Goal: Task Accomplishment & Management: Use online tool/utility

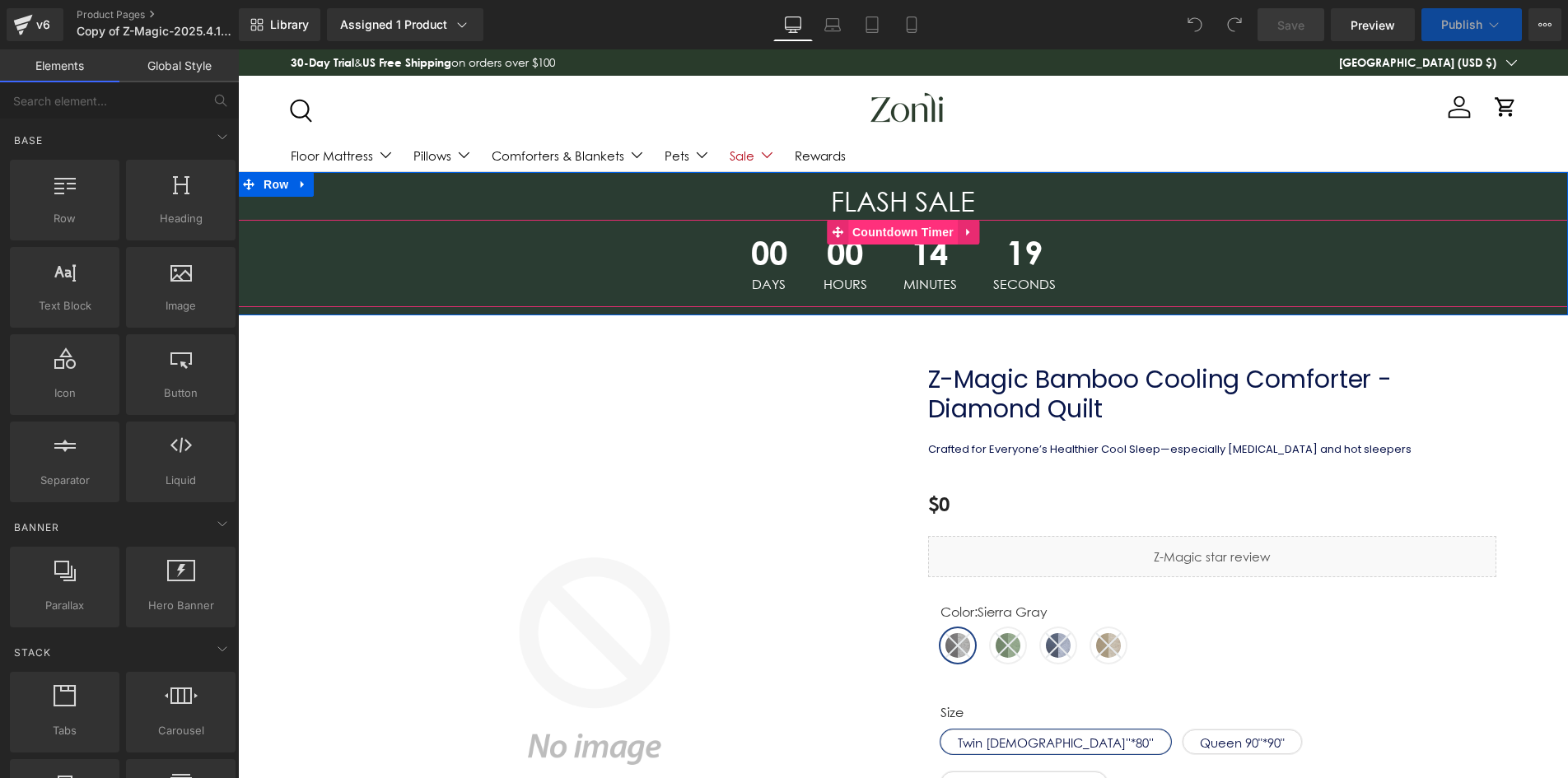
click at [903, 232] on span "Countdown Timer" at bounding box center [903, 232] width 110 height 25
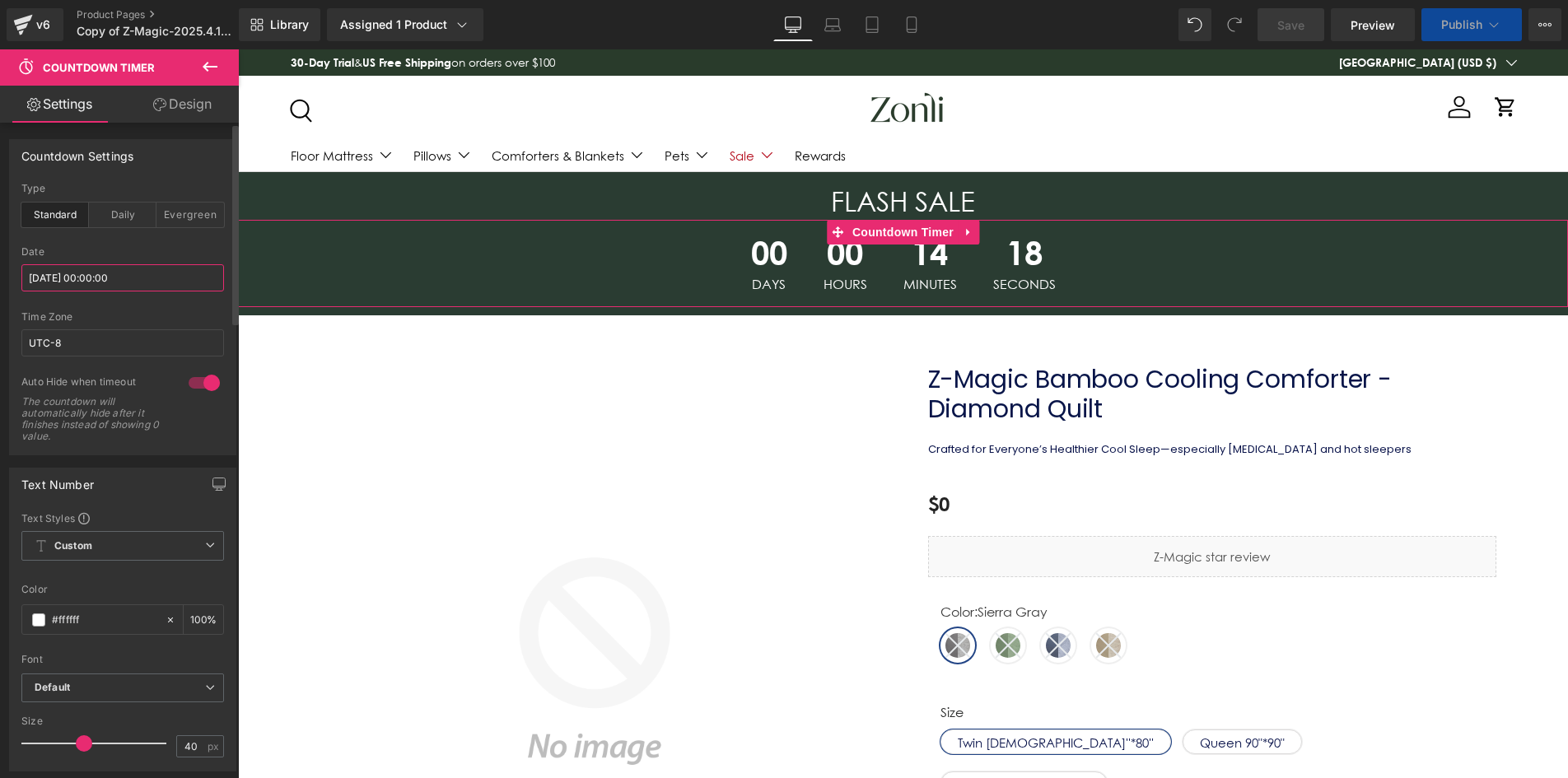
click at [107, 276] on input "[DATE] 00:00:00" at bounding box center [122, 278] width 203 height 27
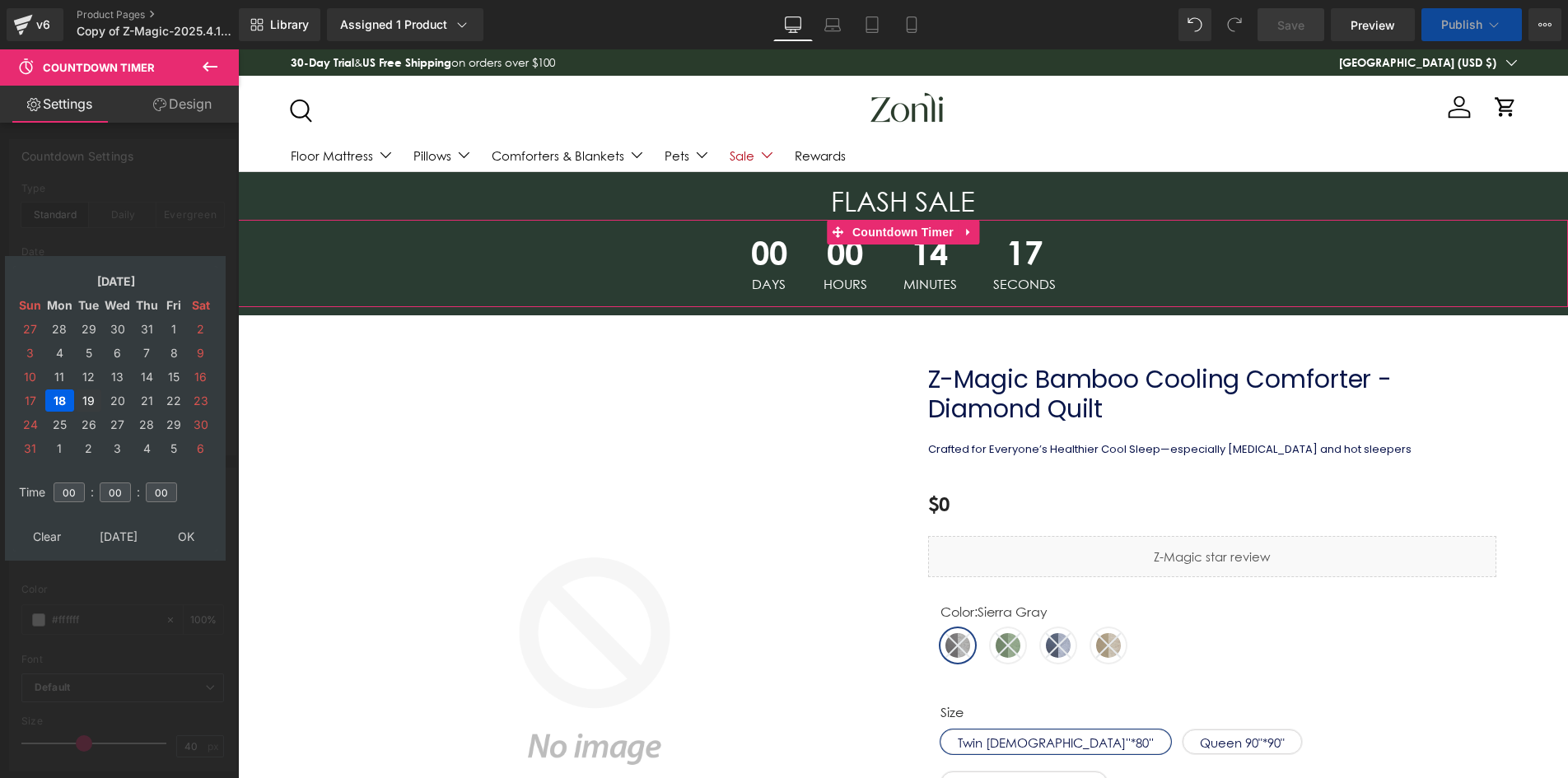
click at [90, 396] on td "19" at bounding box center [88, 401] width 26 height 22
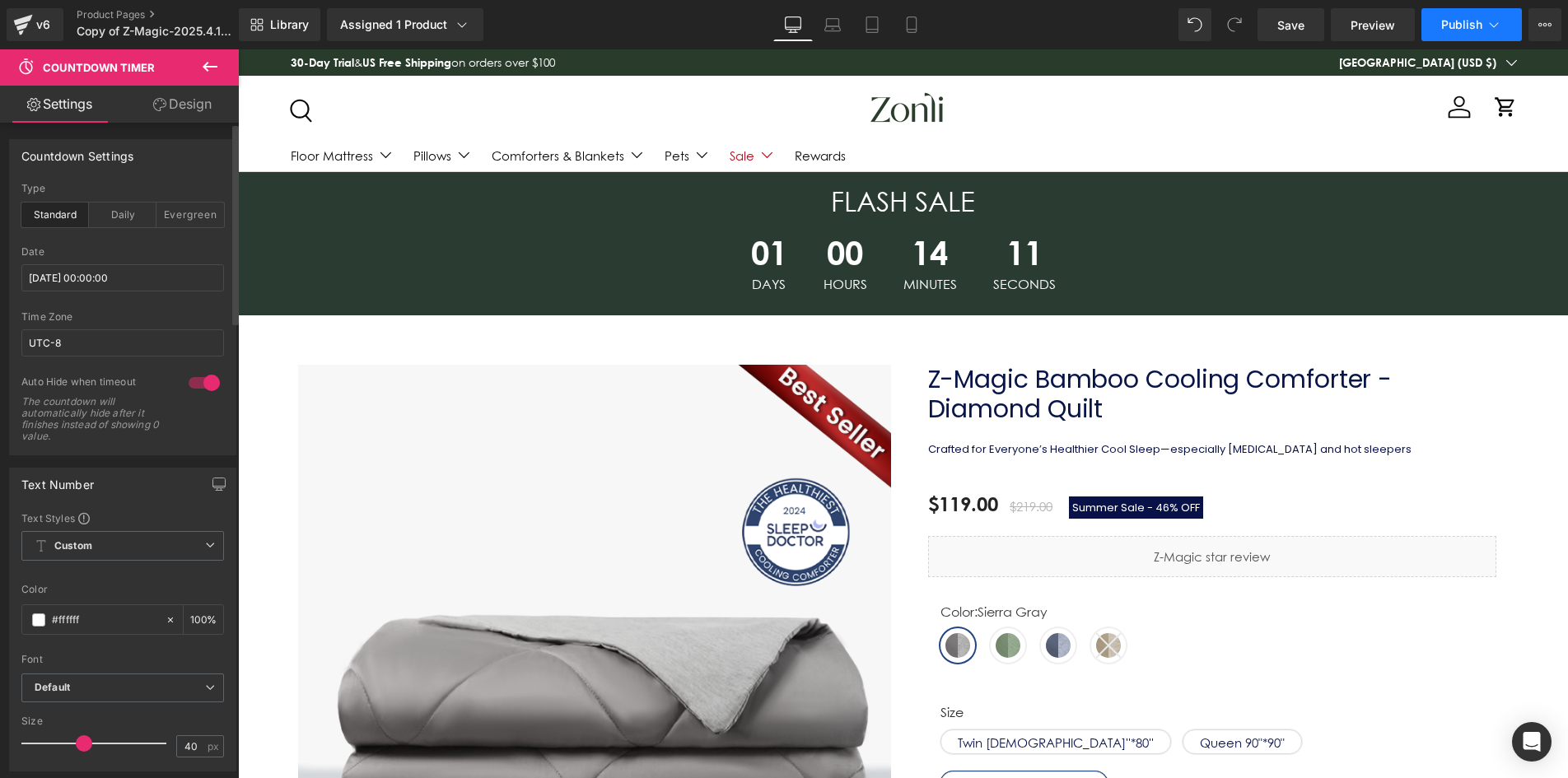
click at [1480, 25] on span "Publish" at bounding box center [1462, 24] width 41 height 13
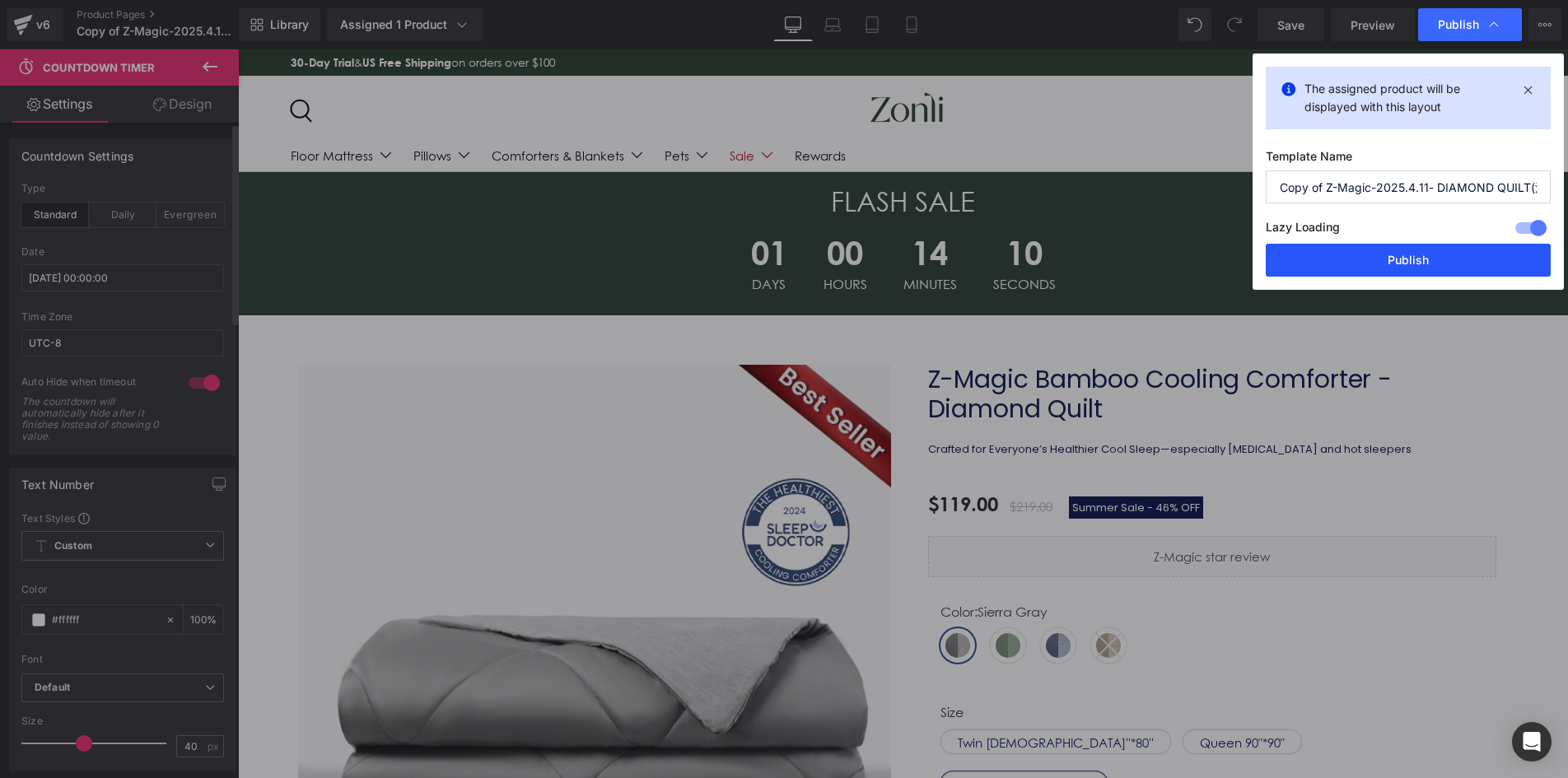
click at [1440, 251] on button "Publish" at bounding box center [1408, 260] width 285 height 33
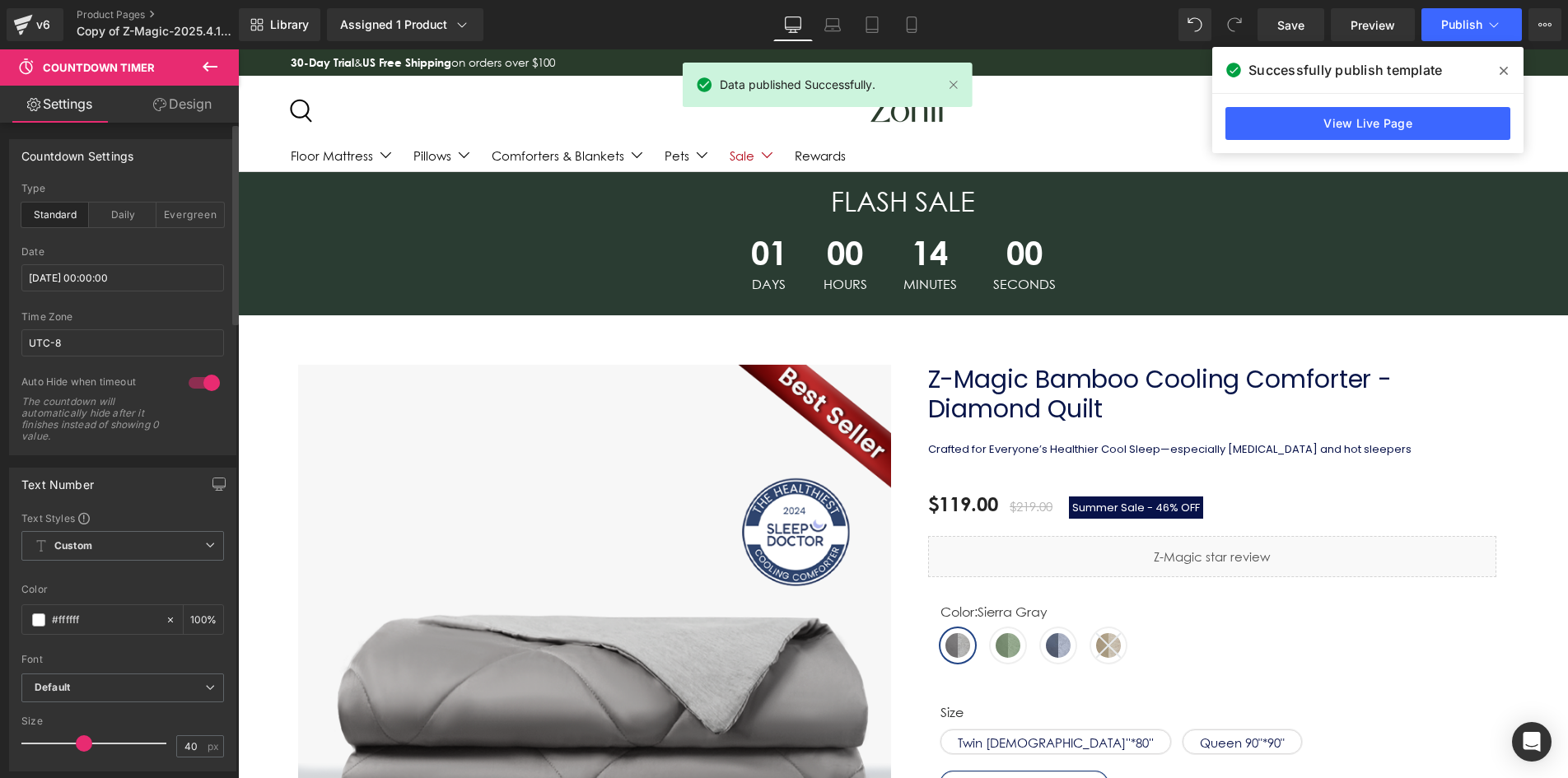
click at [1498, 68] on span at bounding box center [1504, 70] width 27 height 27
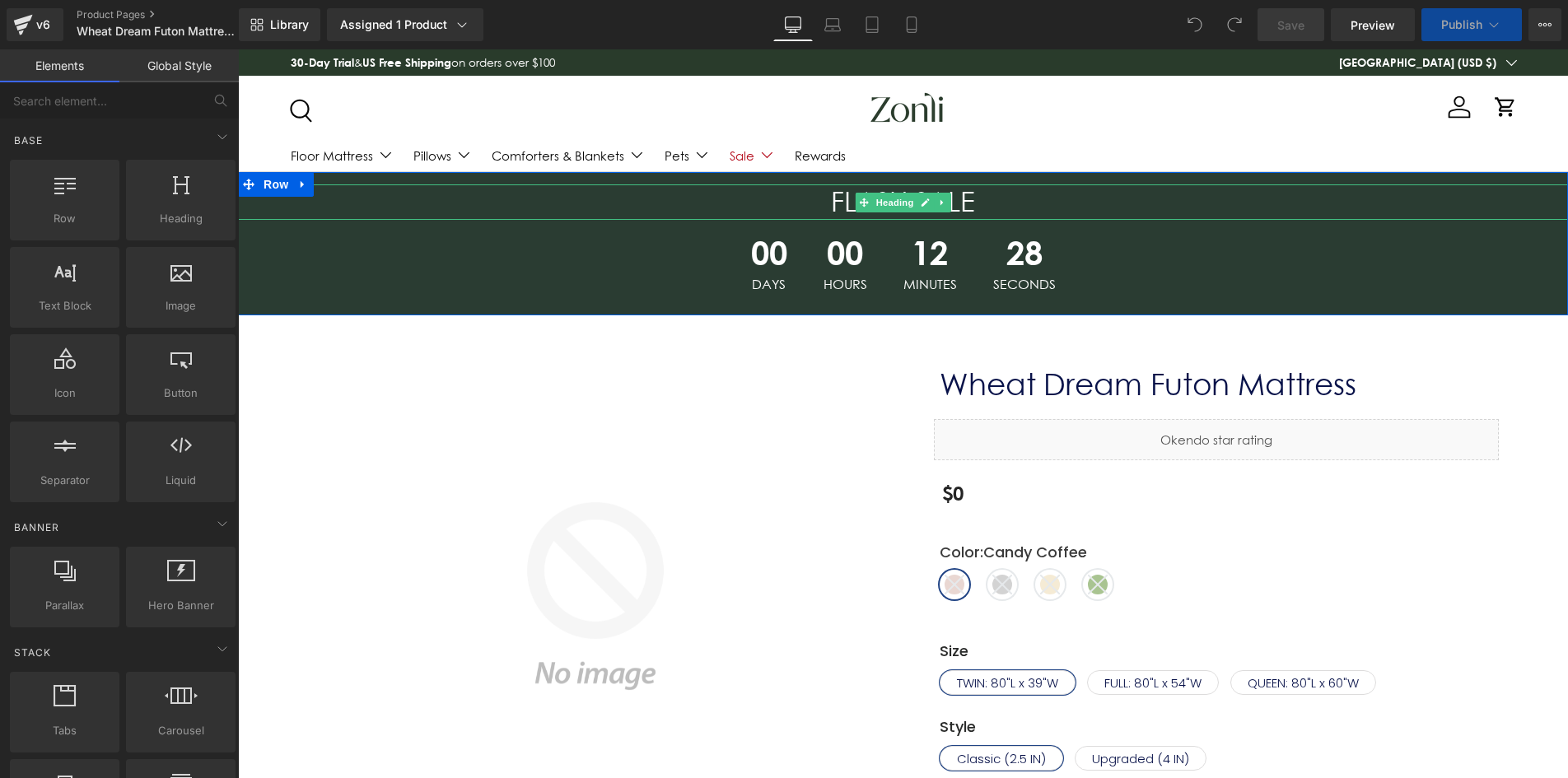
click at [904, 226] on span "Countdown Timer" at bounding box center [903, 232] width 88 height 20
click at [884, 235] on span "Countdown Timer" at bounding box center [903, 232] width 88 height 20
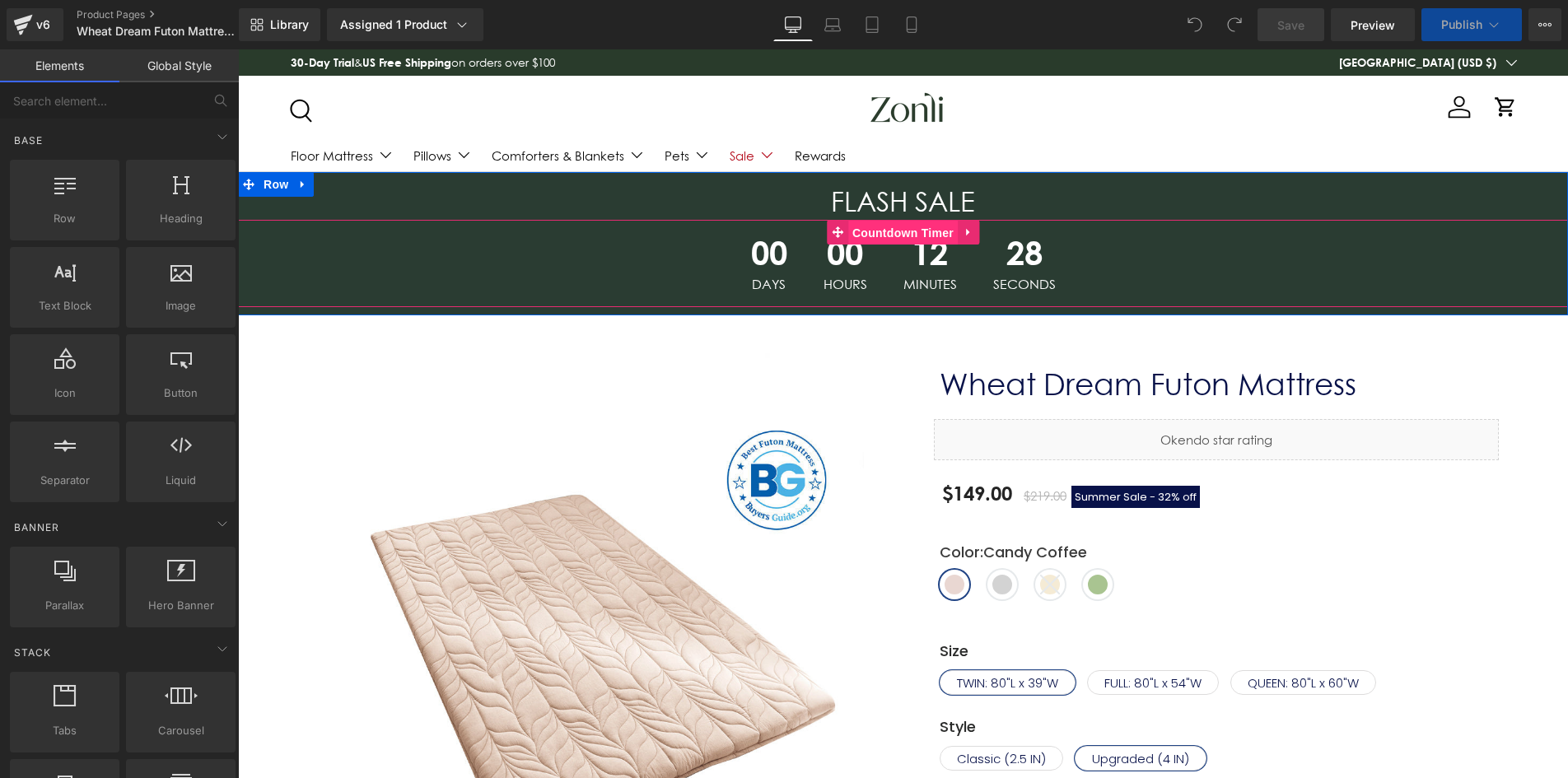
click at [921, 229] on span "Countdown Timer" at bounding box center [903, 233] width 110 height 25
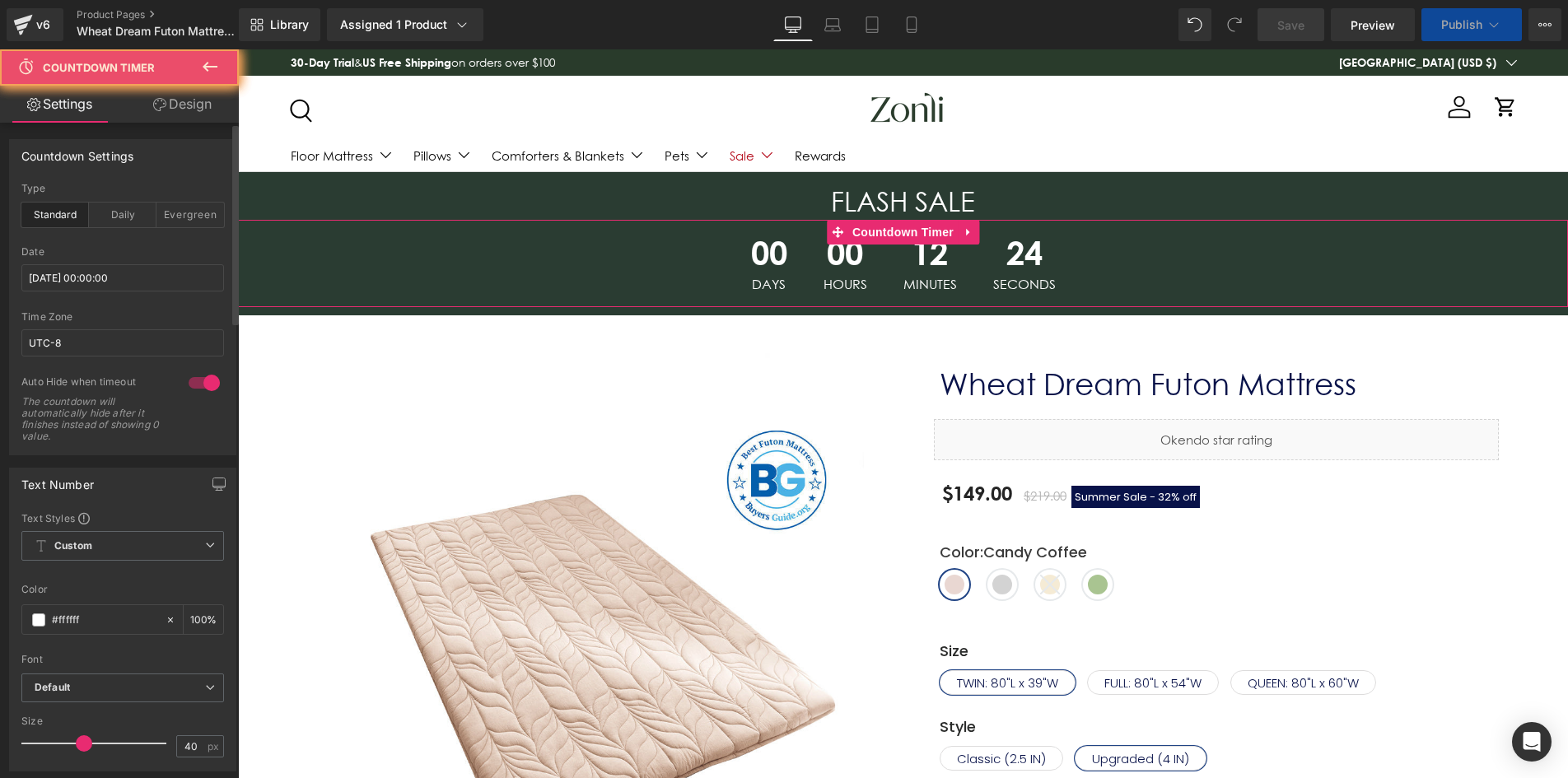
click at [118, 263] on div "Date [DATE] 00:00:00" at bounding box center [122, 279] width 203 height 65
click at [114, 269] on input "[DATE] 00:00:00" at bounding box center [122, 278] width 203 height 27
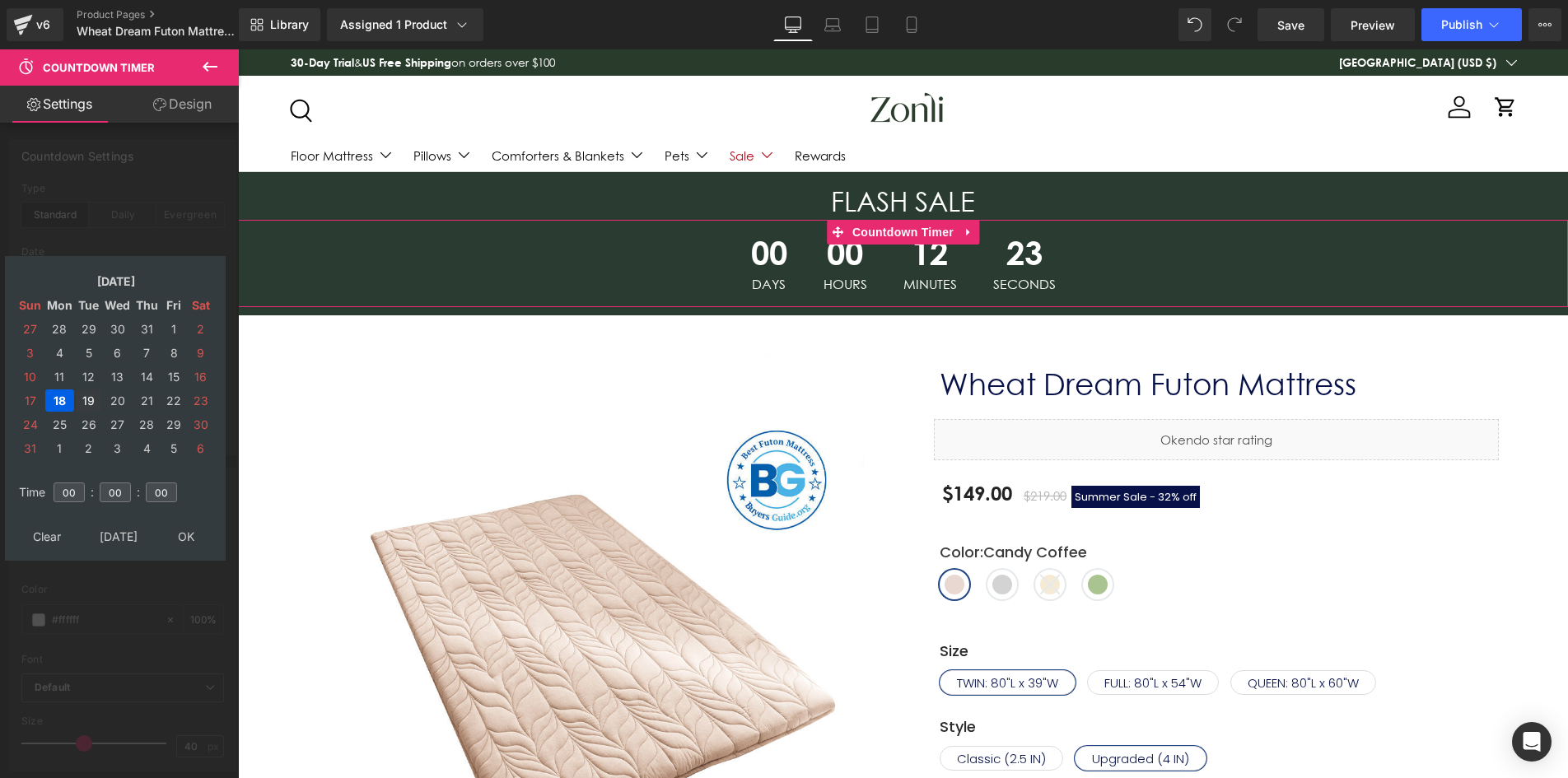
click at [91, 401] on td "19" at bounding box center [88, 401] width 26 height 22
type input "[DATE] 00:00:00"
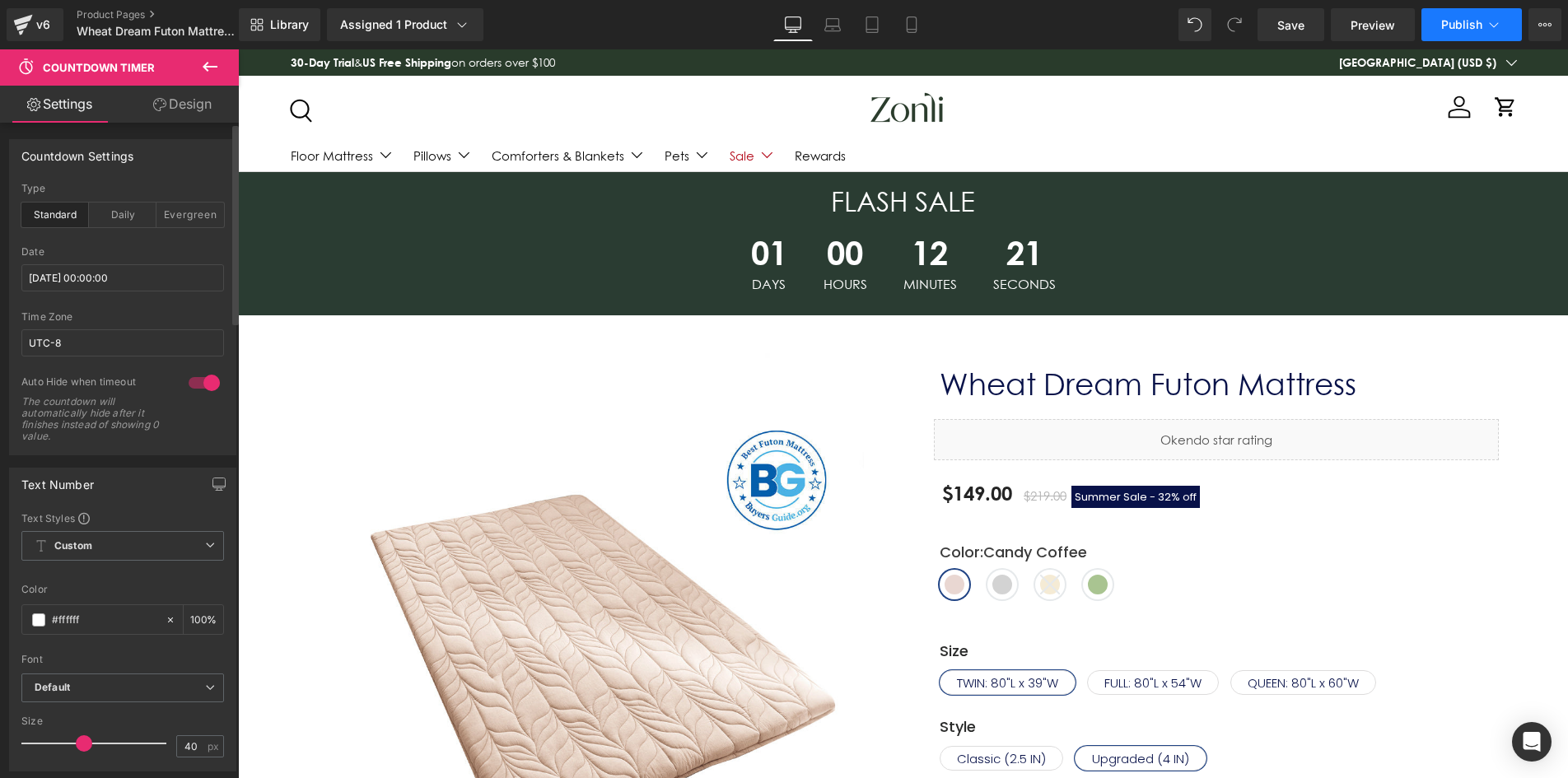
click at [1478, 26] on span "Publish" at bounding box center [1462, 24] width 41 height 13
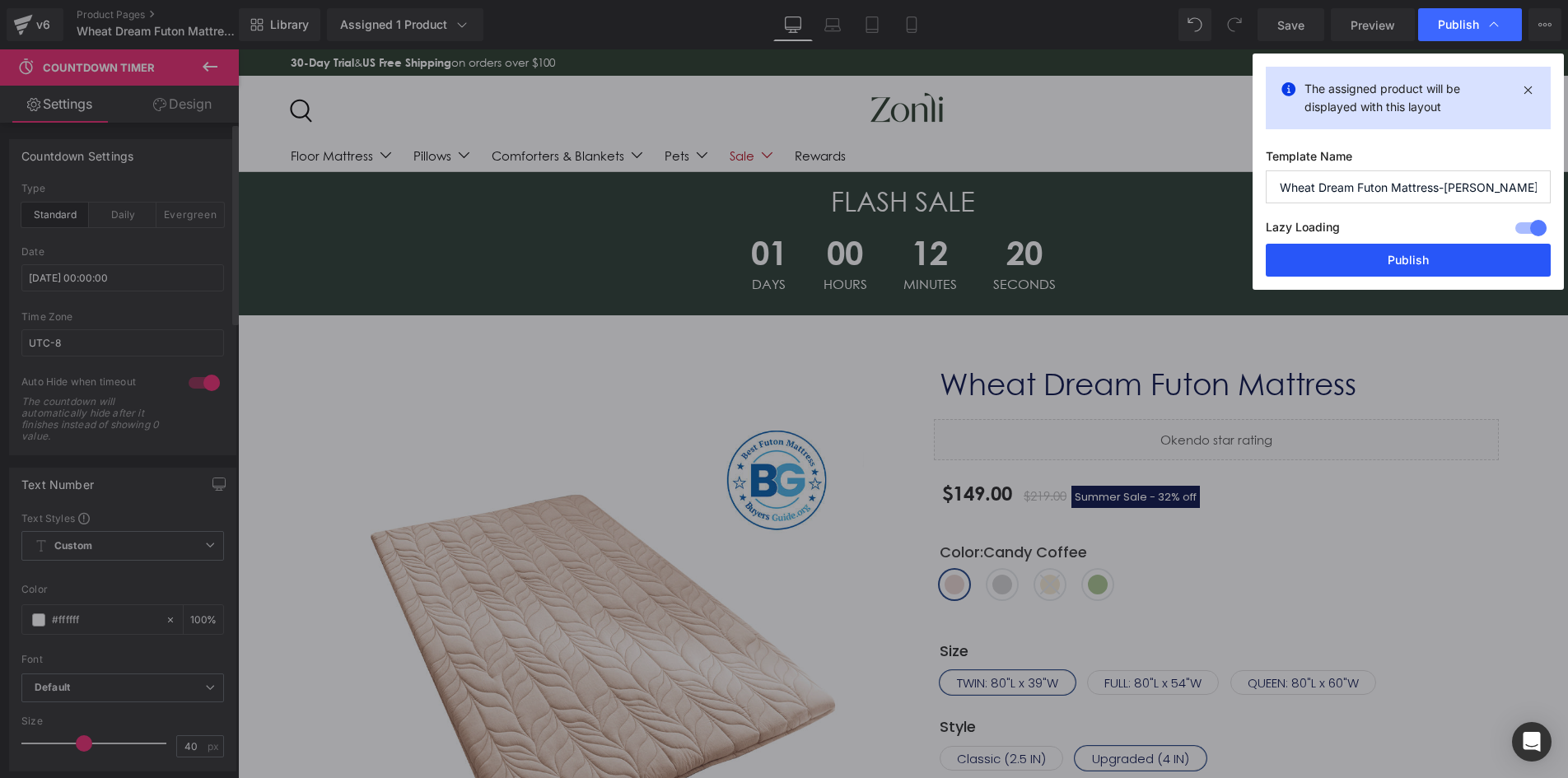
click at [1411, 258] on button "Publish" at bounding box center [1408, 260] width 285 height 33
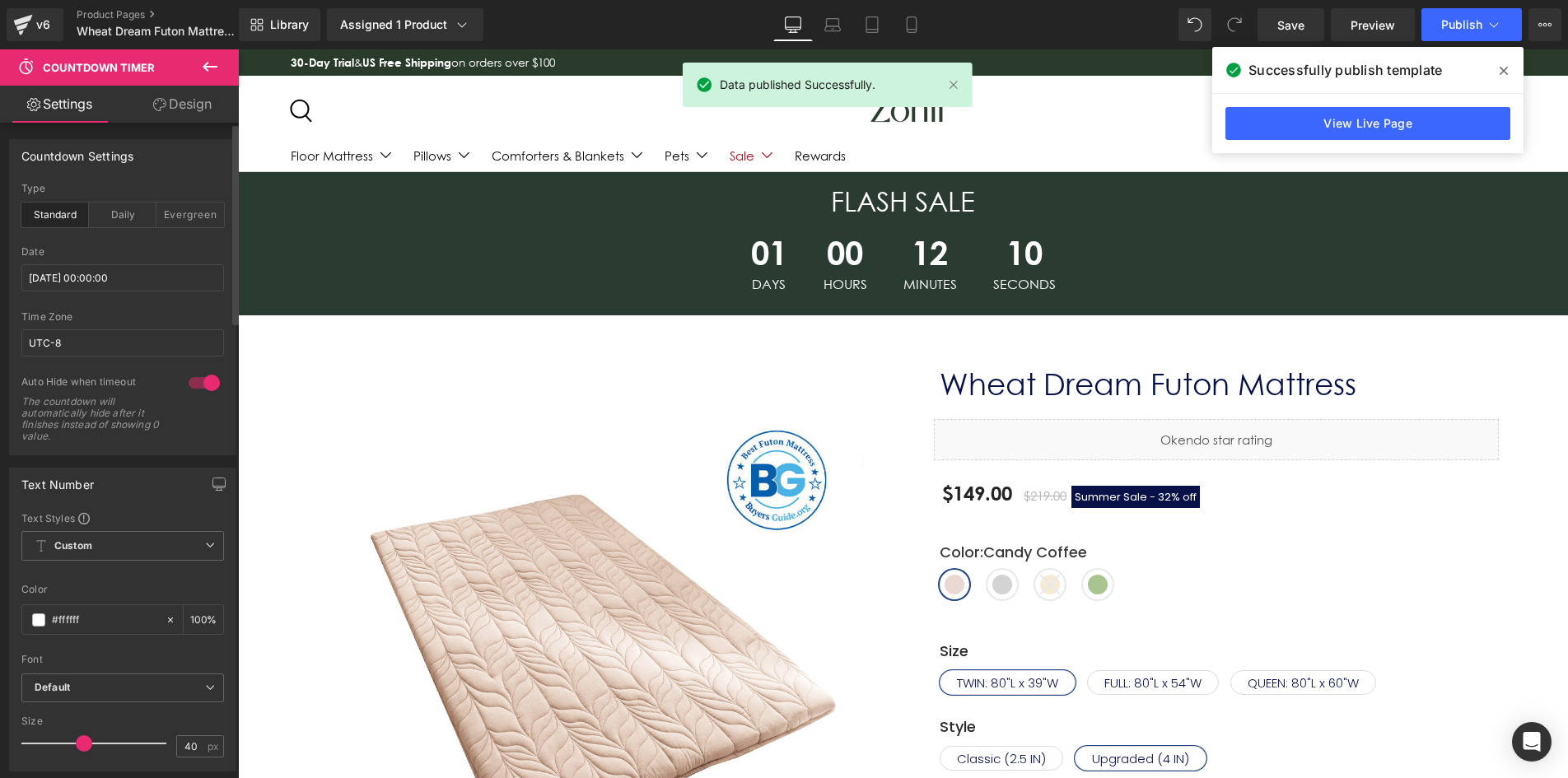
drag, startPoint x: 1497, startPoint y: 77, endPoint x: 1255, endPoint y: 28, distance: 246.9
click at [1497, 77] on span at bounding box center [1504, 70] width 27 height 27
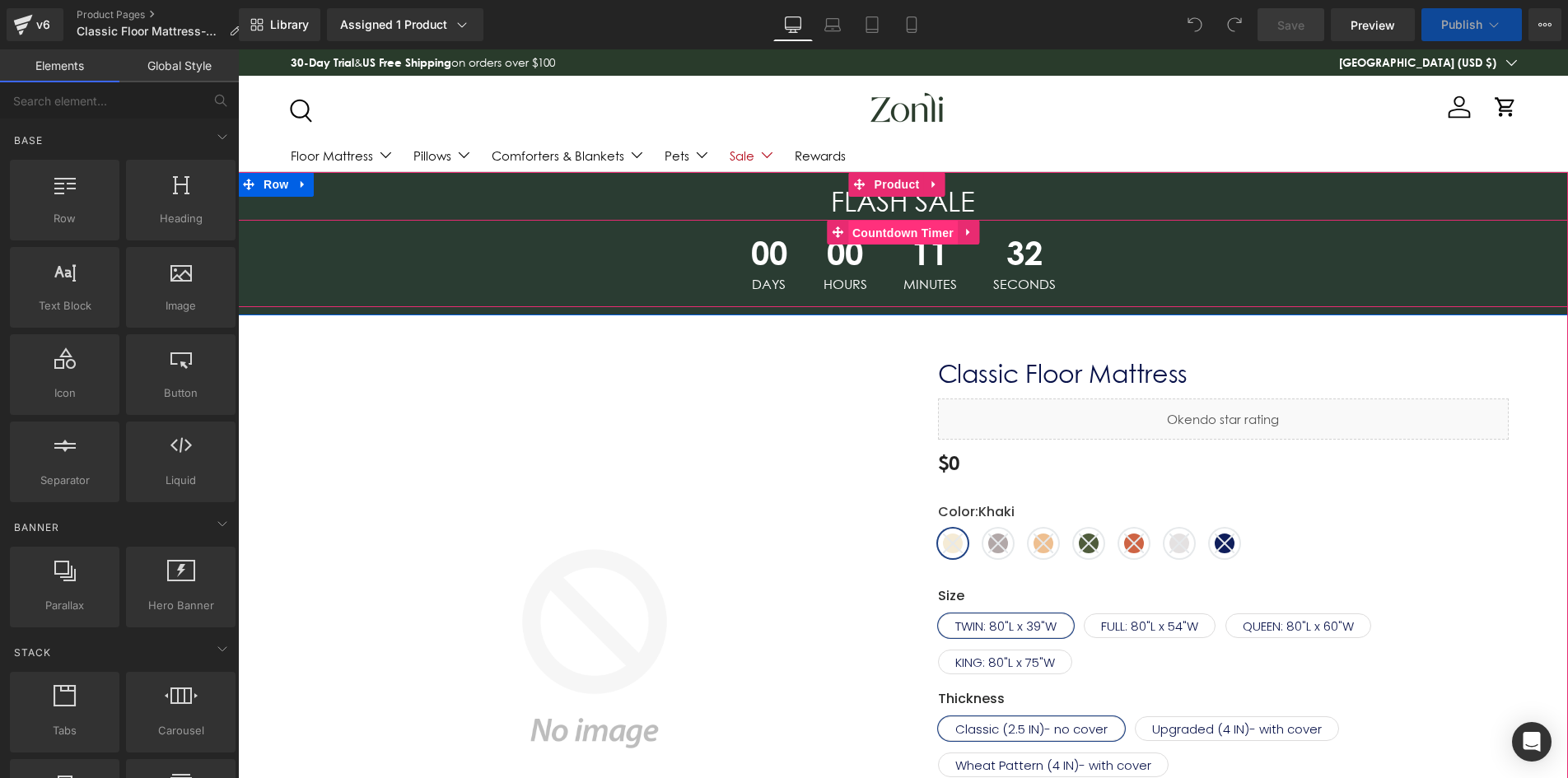
click at [888, 236] on span "Countdown Timer" at bounding box center [903, 233] width 110 height 25
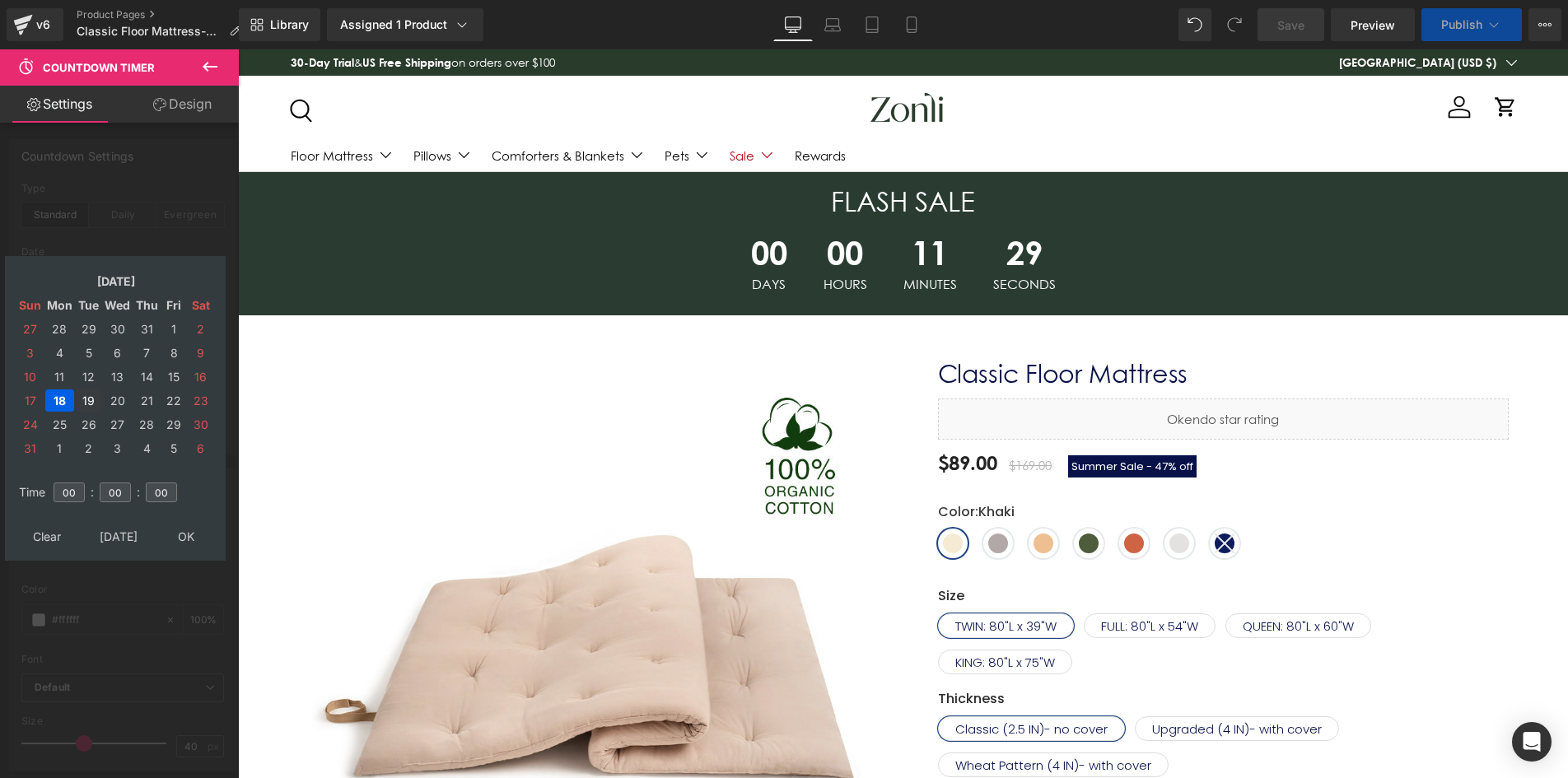
click at [83, 397] on td "19" at bounding box center [88, 401] width 26 height 22
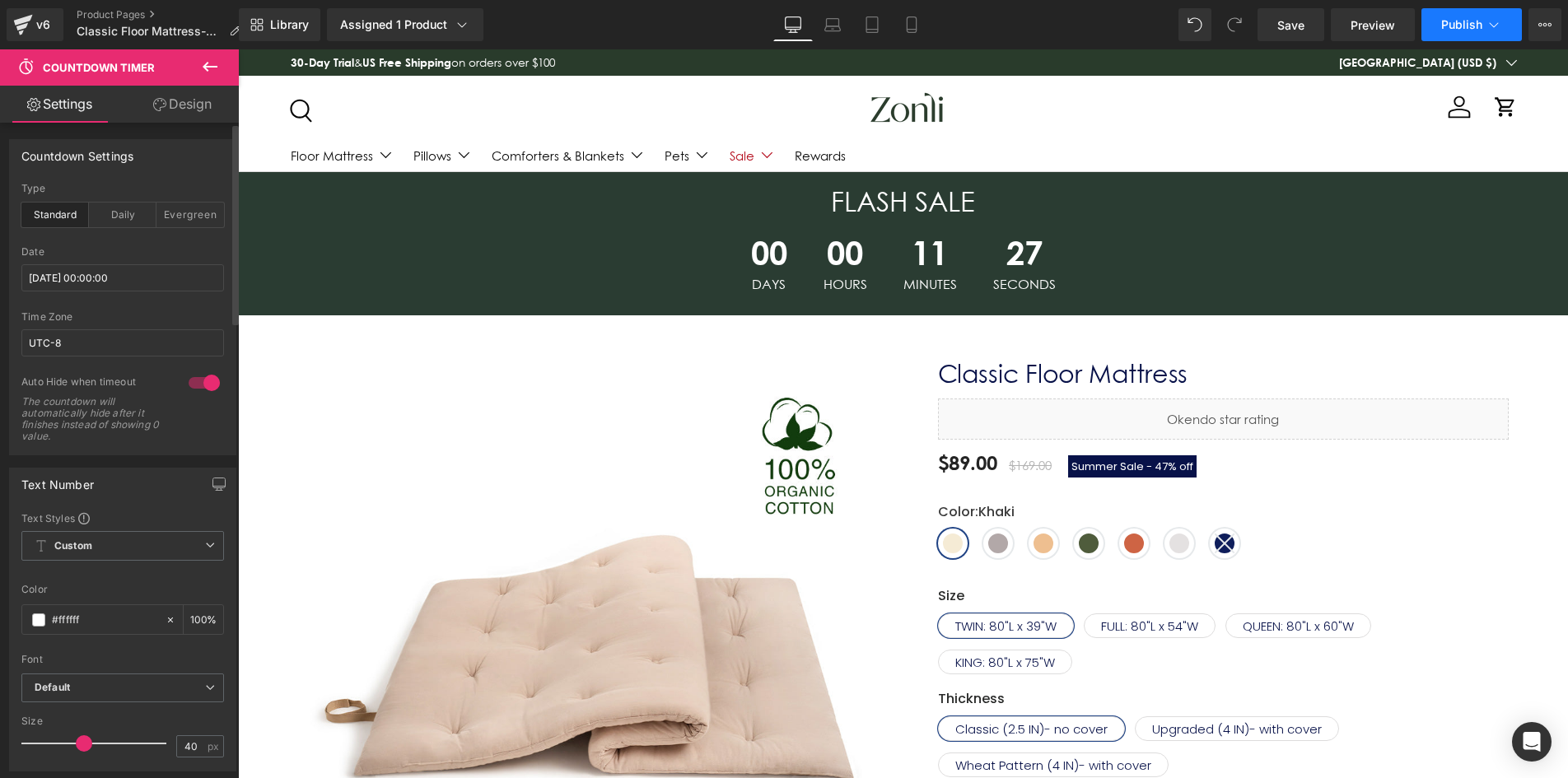
click at [1473, 32] on button "Publish" at bounding box center [1471, 25] width 100 height 33
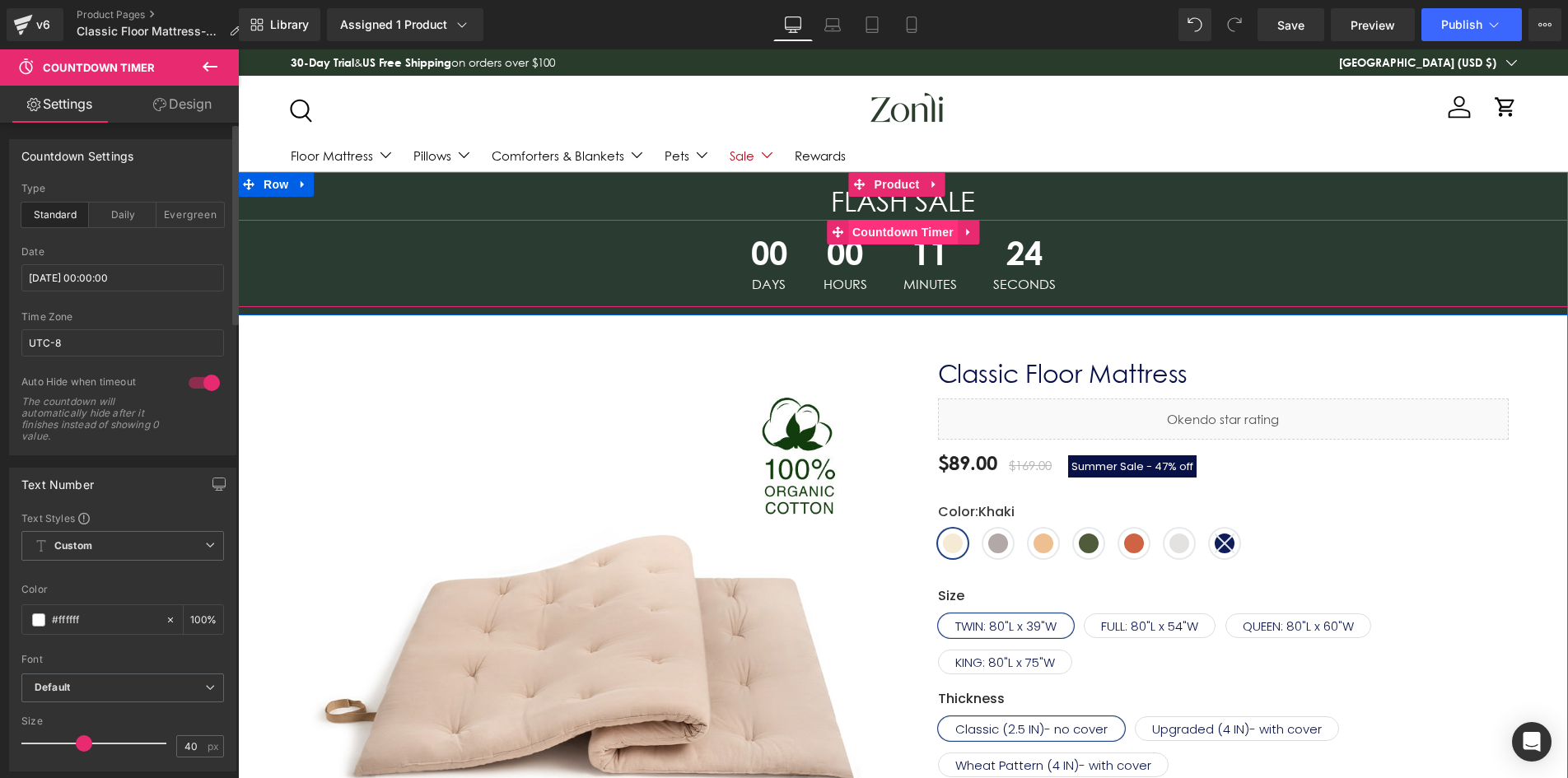
click at [917, 232] on span "Countdown Timer" at bounding box center [903, 232] width 110 height 25
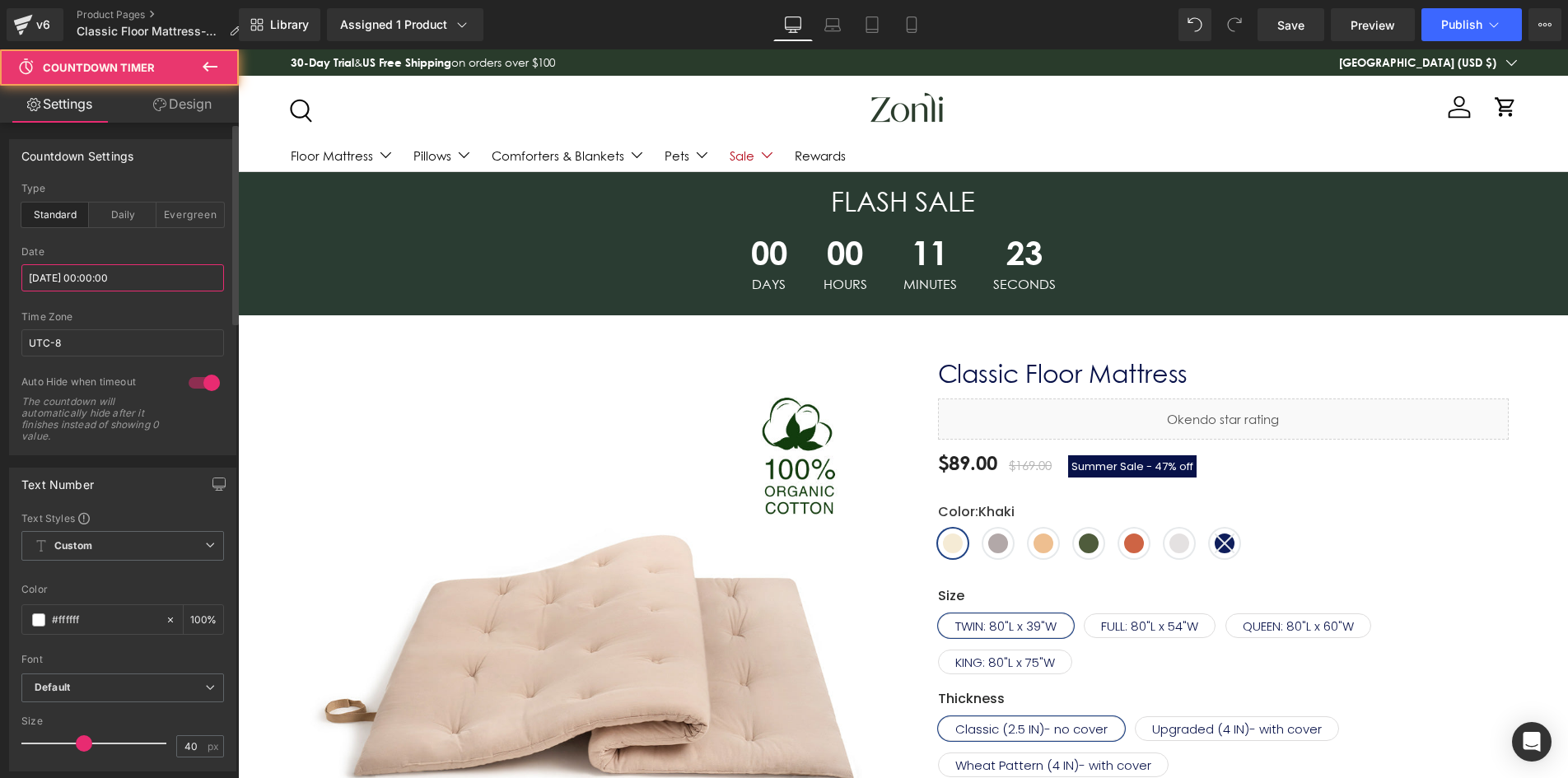
click at [90, 277] on input "[DATE] 00:00:00" at bounding box center [122, 278] width 203 height 27
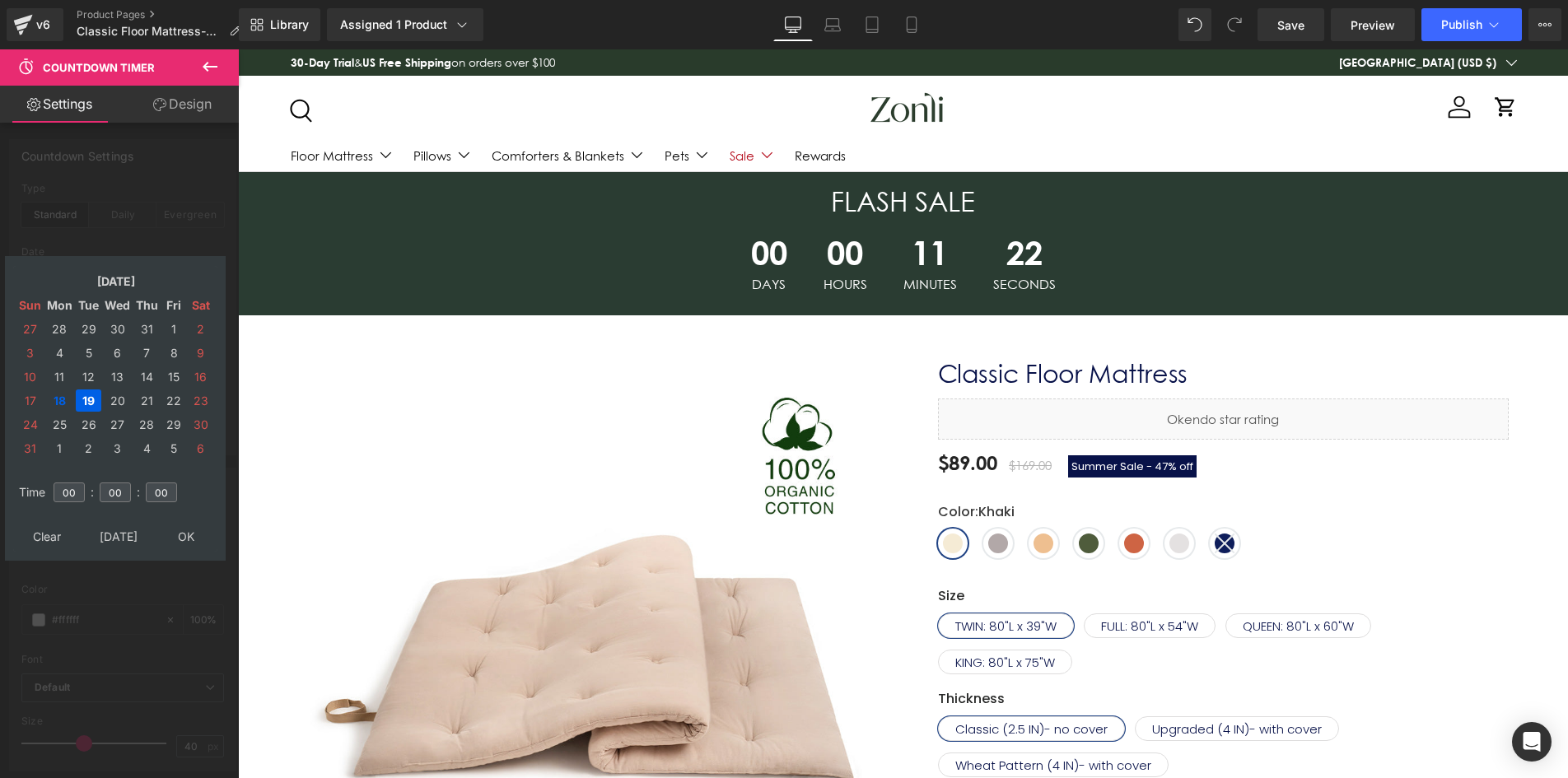
click at [90, 399] on td "19" at bounding box center [88, 401] width 26 height 22
click at [64, 402] on td "18" at bounding box center [60, 401] width 29 height 22
click at [86, 402] on td "19" at bounding box center [88, 401] width 26 height 22
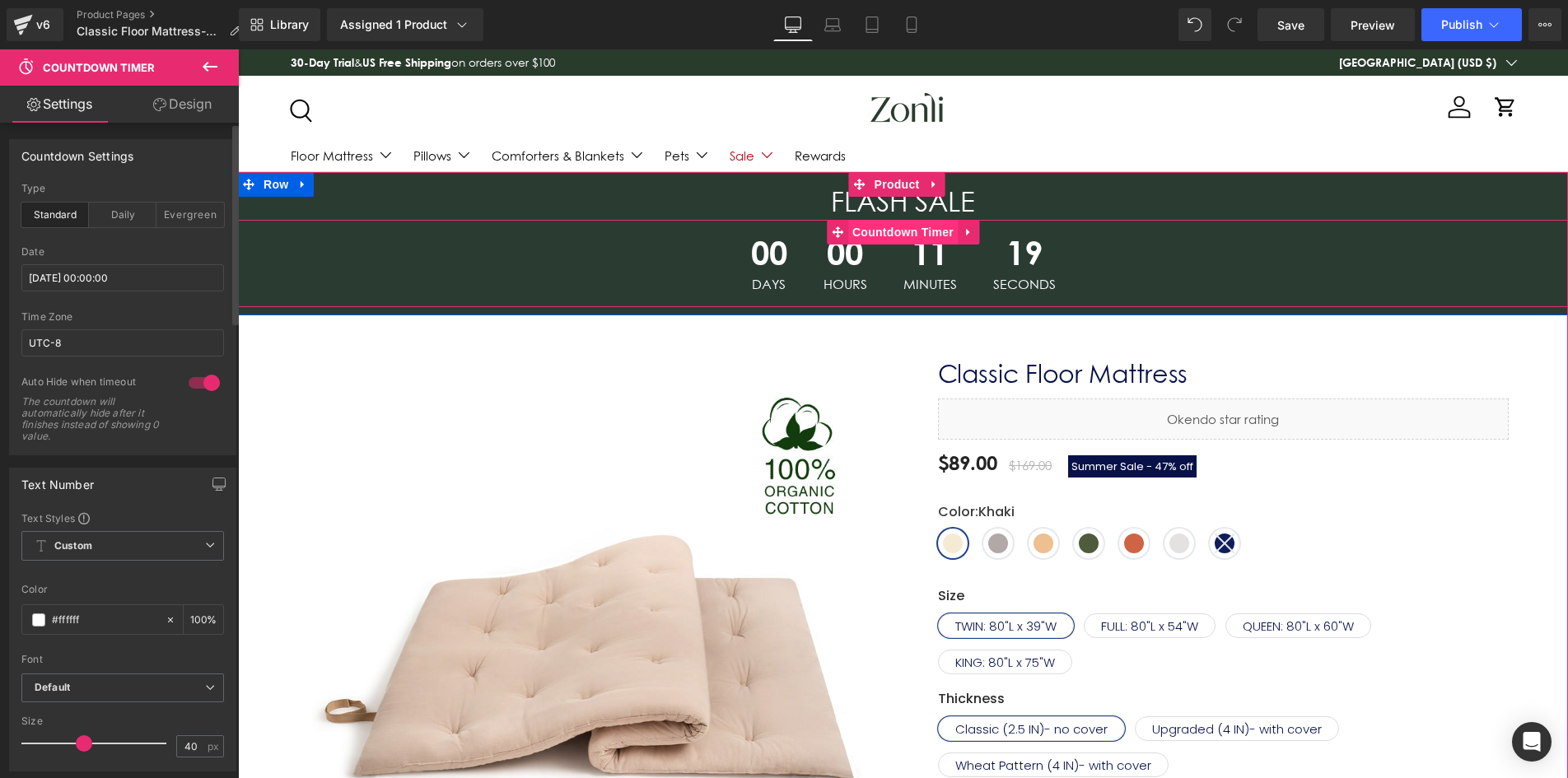
click at [941, 237] on span "Countdown Timer" at bounding box center [903, 232] width 110 height 25
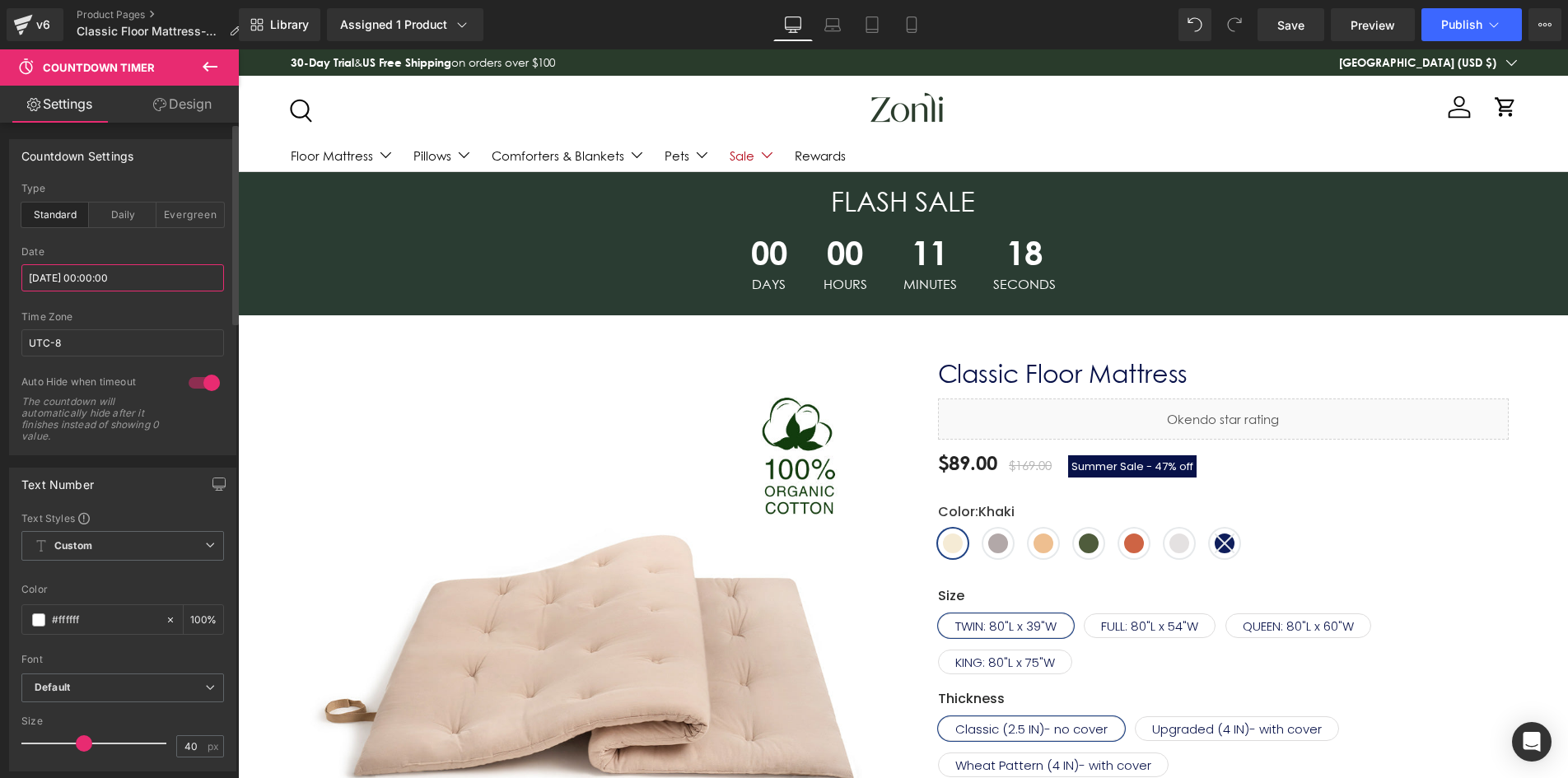
click at [72, 285] on input "[DATE] 00:00:00" at bounding box center [122, 278] width 203 height 27
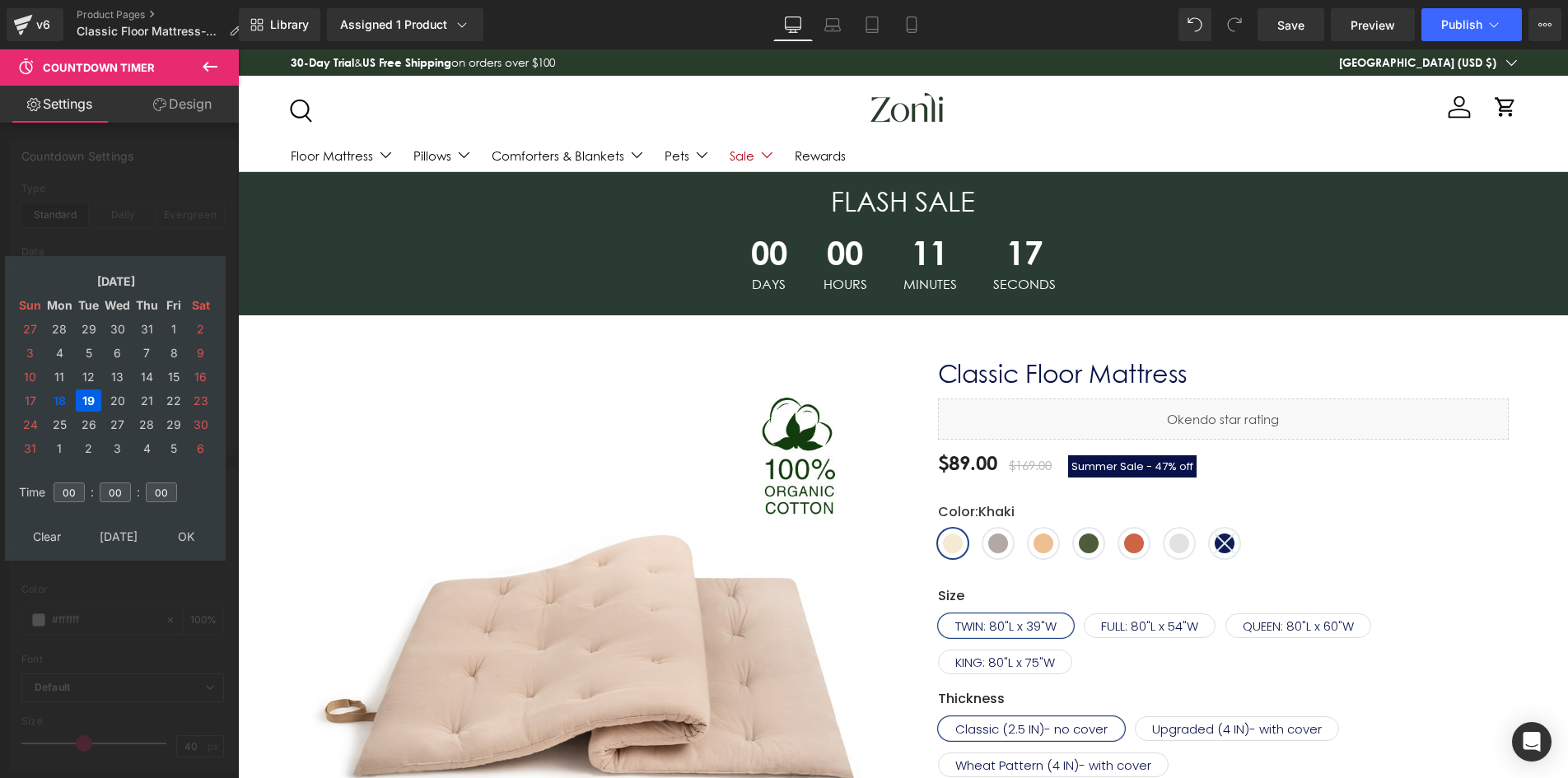
click at [85, 399] on td "19" at bounding box center [88, 401] width 26 height 22
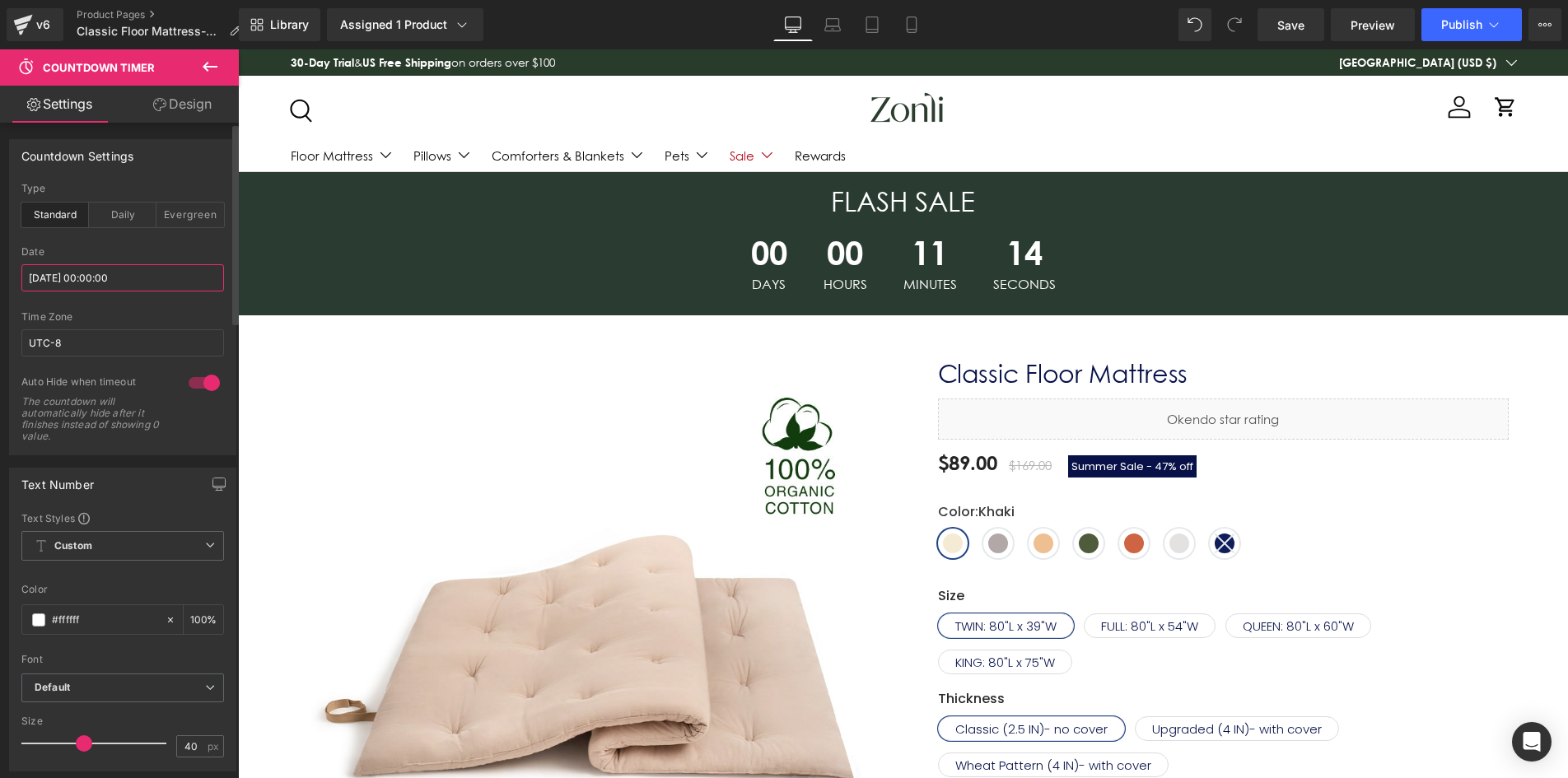
click at [76, 279] on input "[DATE] 00:00:00" at bounding box center [122, 278] width 203 height 27
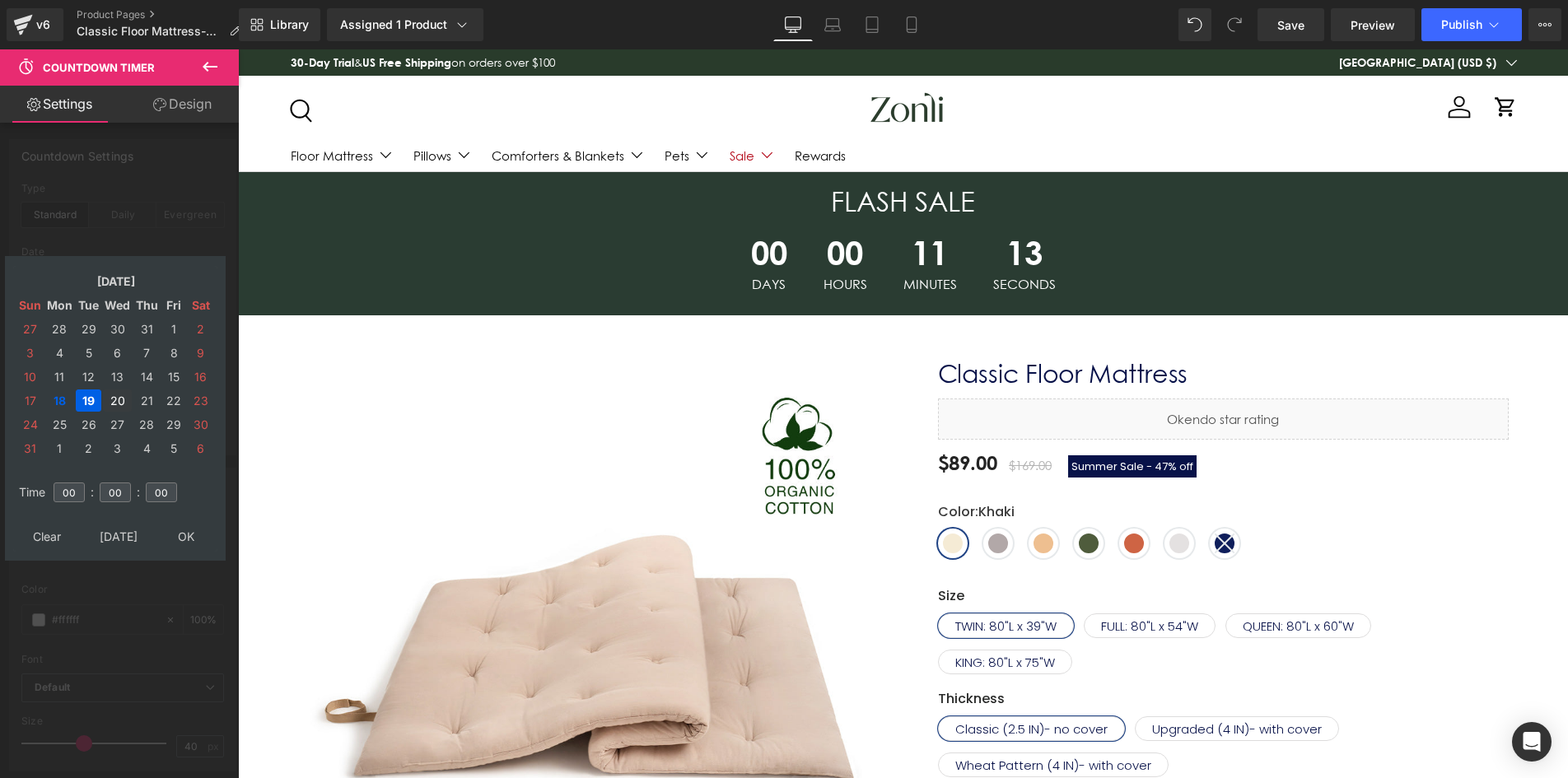
click at [111, 396] on td "20" at bounding box center [117, 401] width 29 height 22
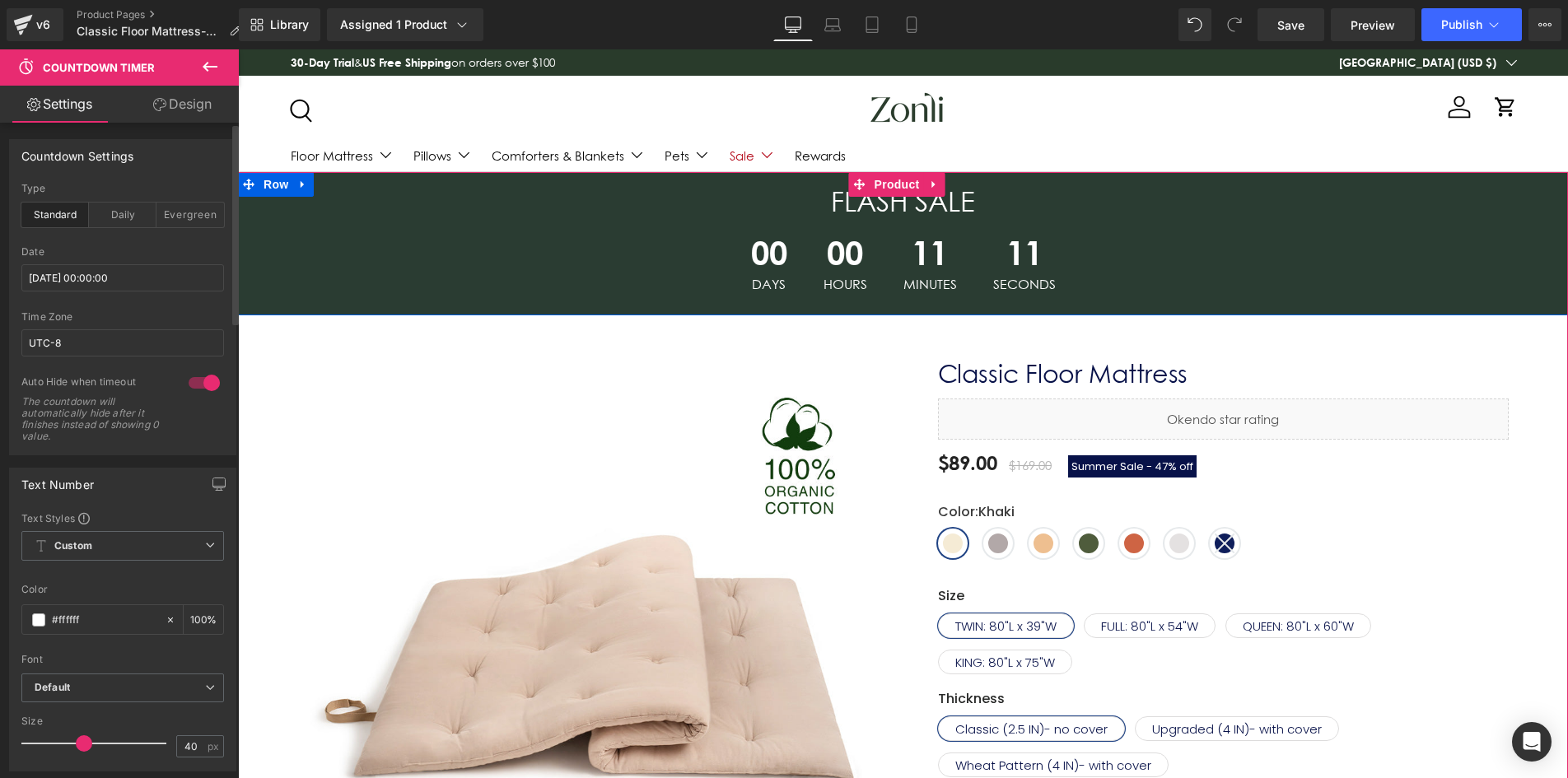
click at [917, 223] on span "Countdown Timer" at bounding box center [903, 232] width 88 height 20
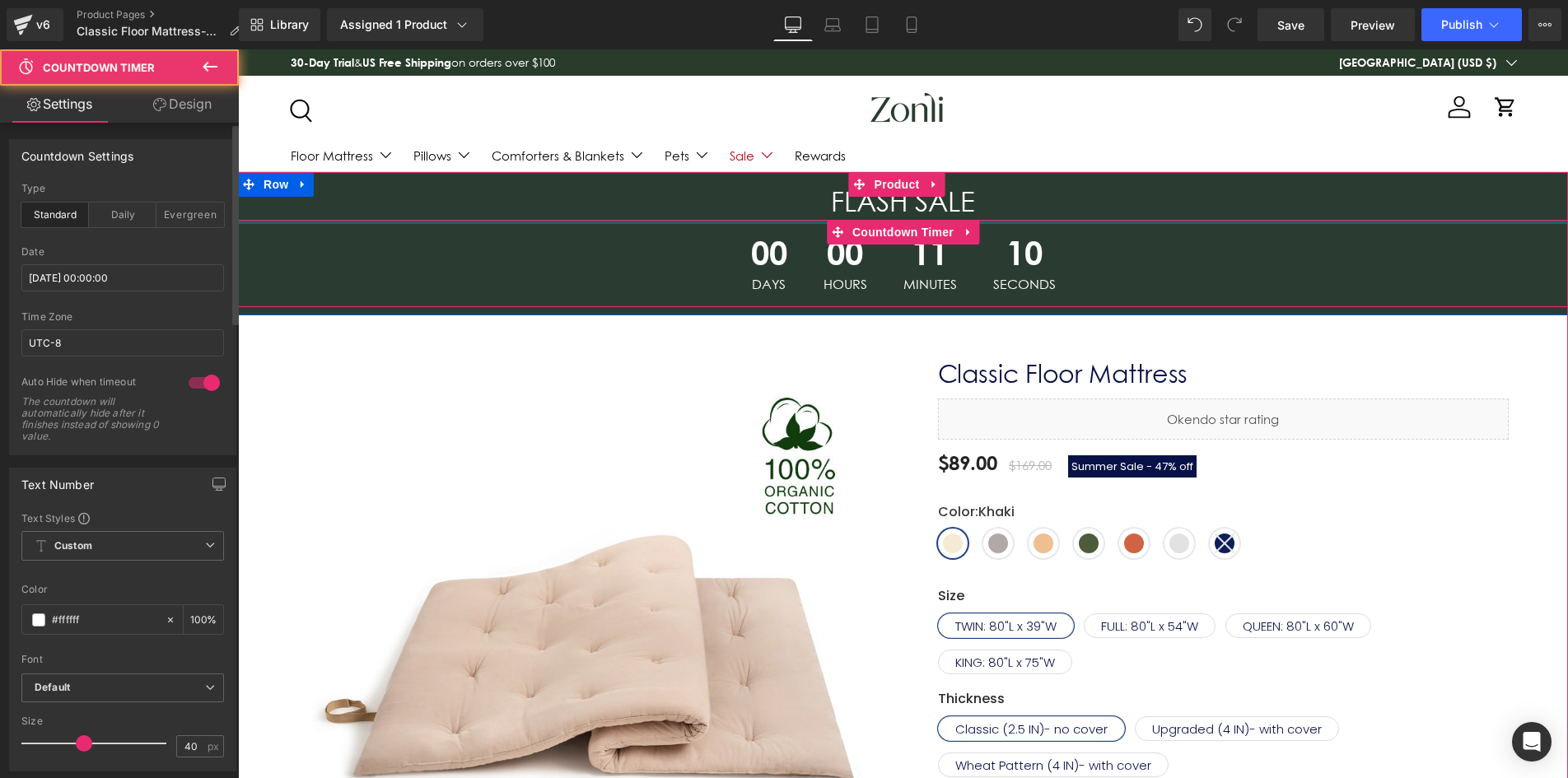
click at [667, 223] on div at bounding box center [903, 222] width 1330 height 4
click at [1062, 258] on div "10 Seconds" at bounding box center [1025, 264] width 96 height 87
click at [909, 234] on span "Countdown Timer" at bounding box center [903, 232] width 110 height 25
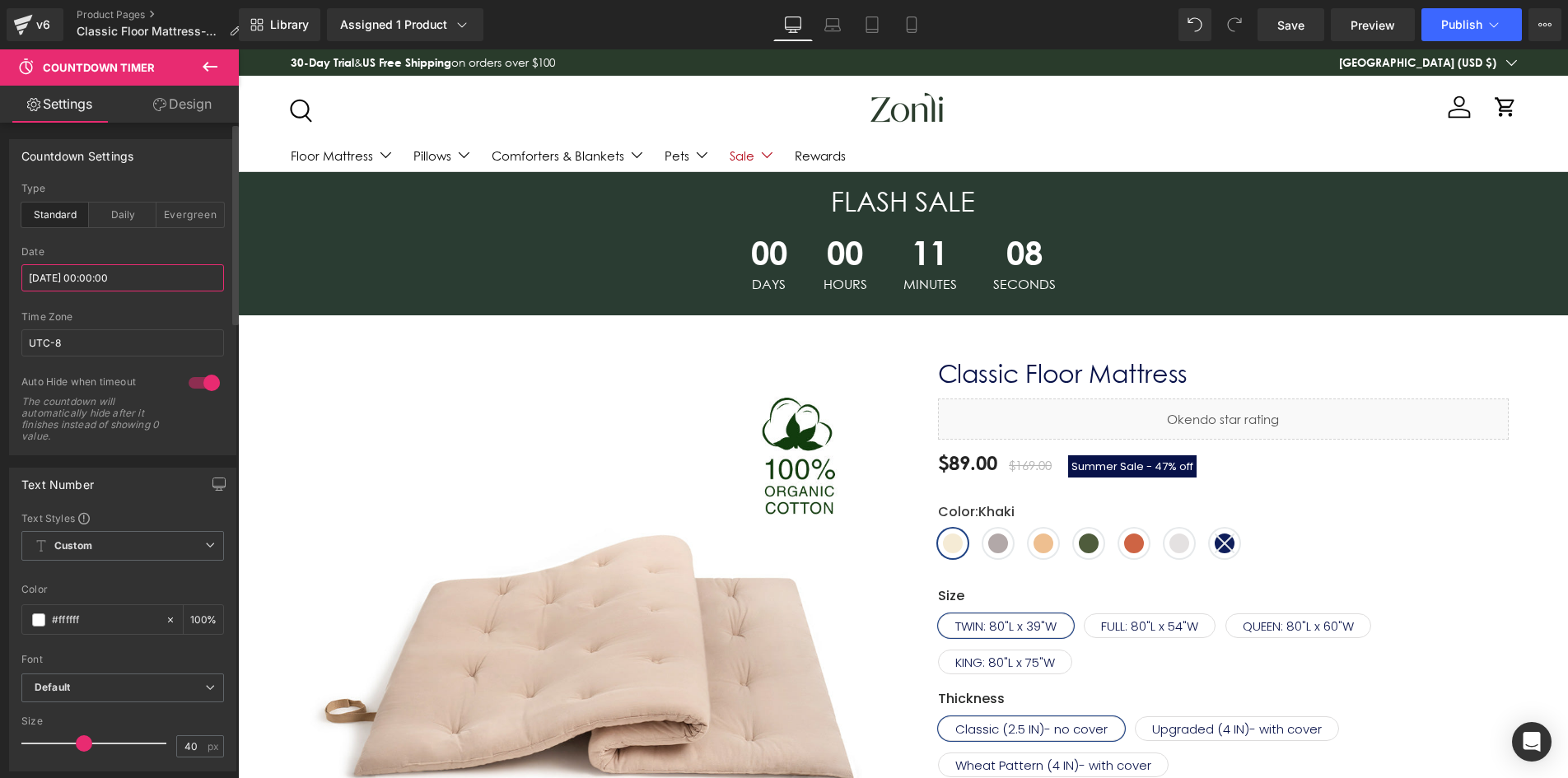
click at [103, 278] on input "[DATE] 00:00:00" at bounding box center [122, 278] width 203 height 27
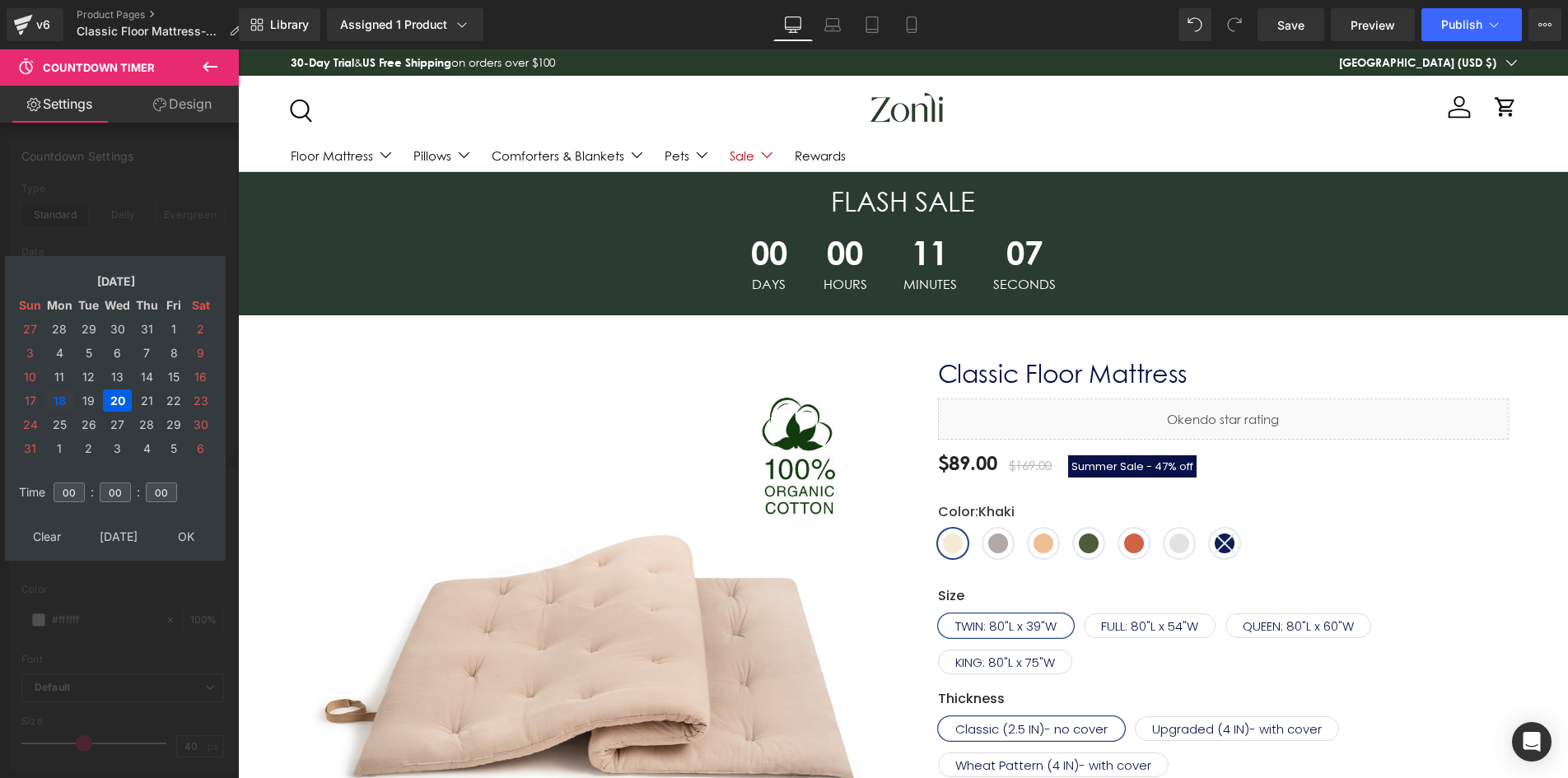
click at [79, 404] on td "19" at bounding box center [88, 401] width 26 height 22
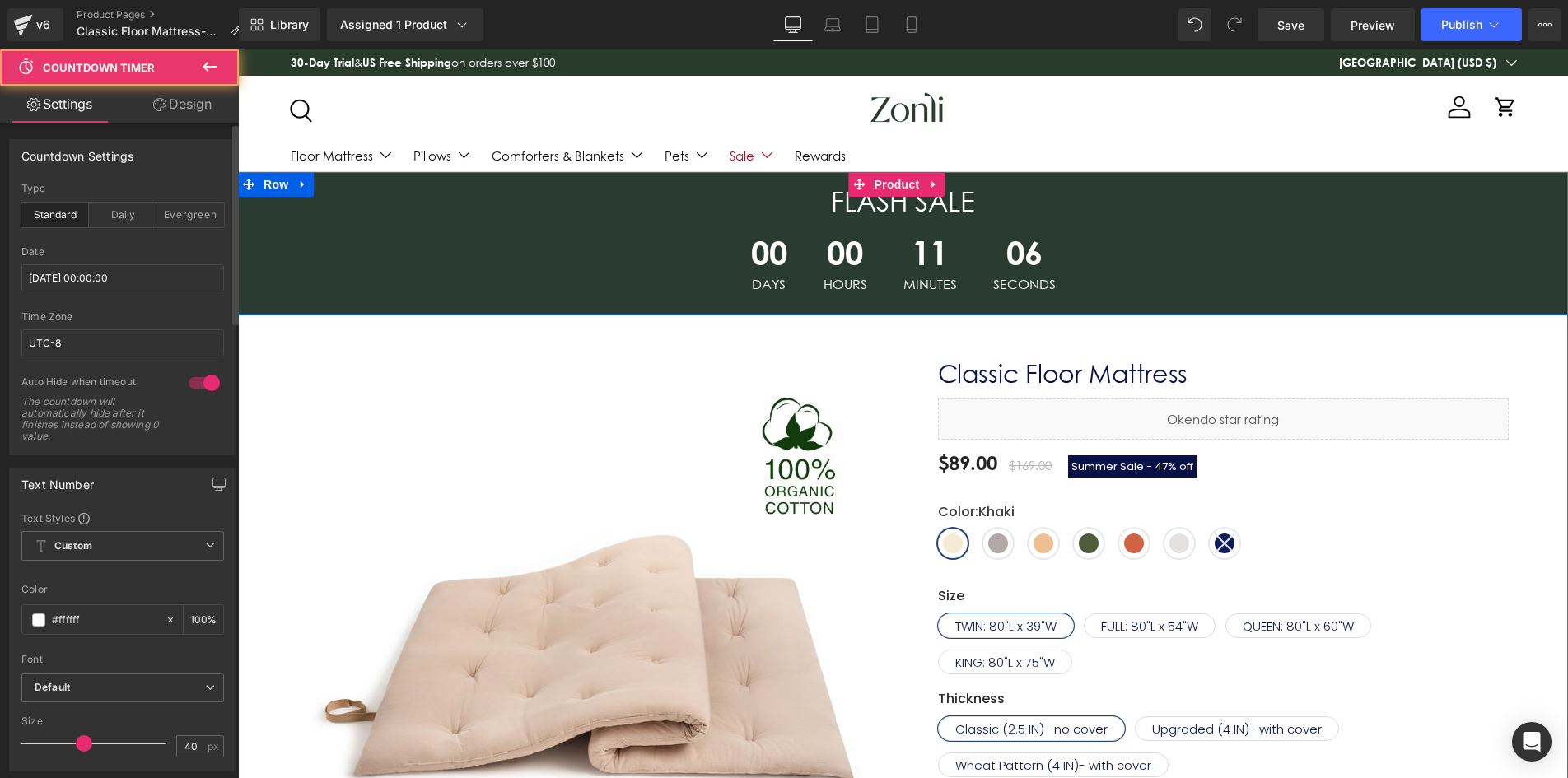
click at [909, 252] on span "11" at bounding box center [930, 257] width 54 height 41
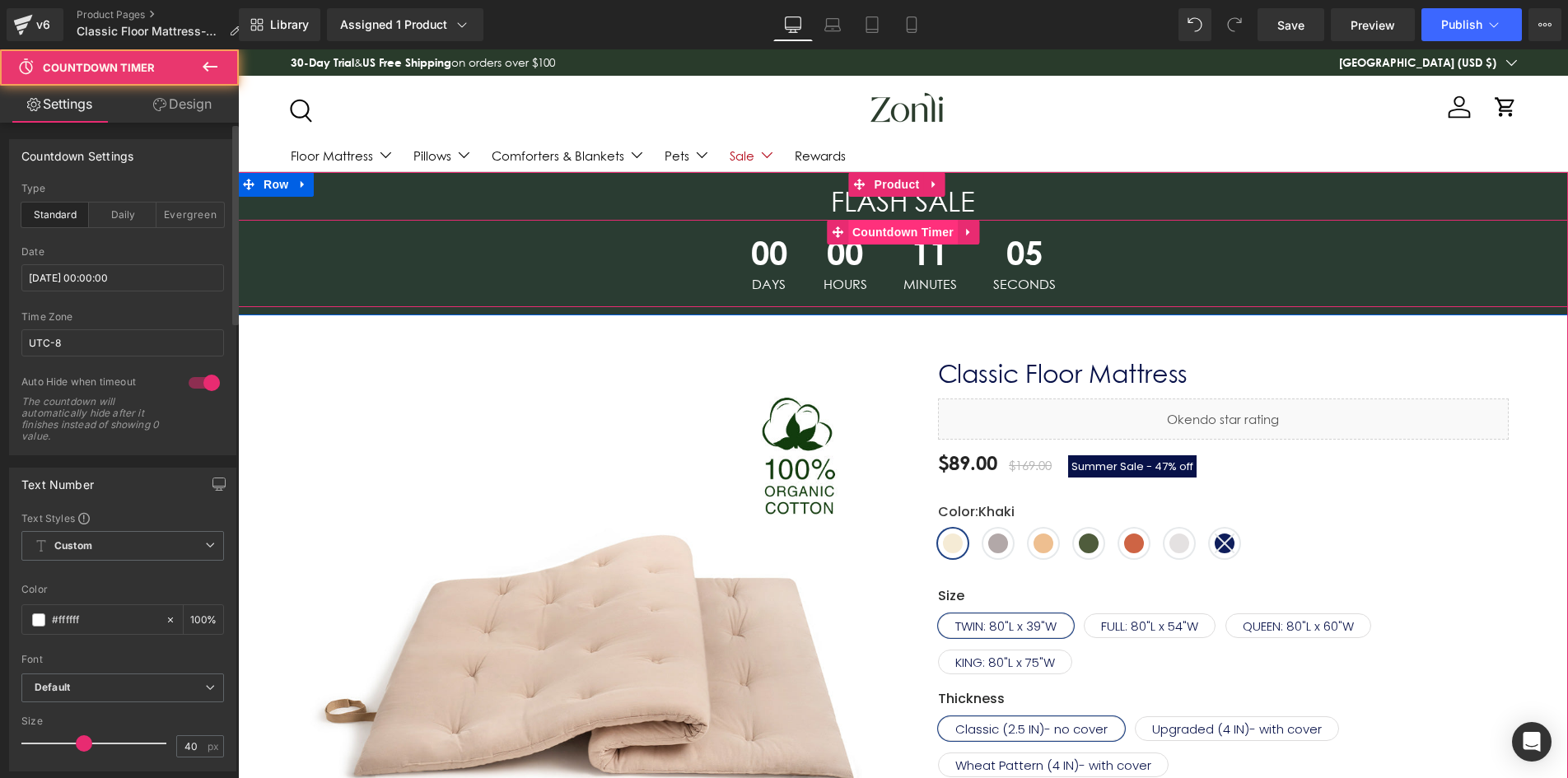
click at [919, 239] on span "Countdown Timer" at bounding box center [903, 232] width 110 height 25
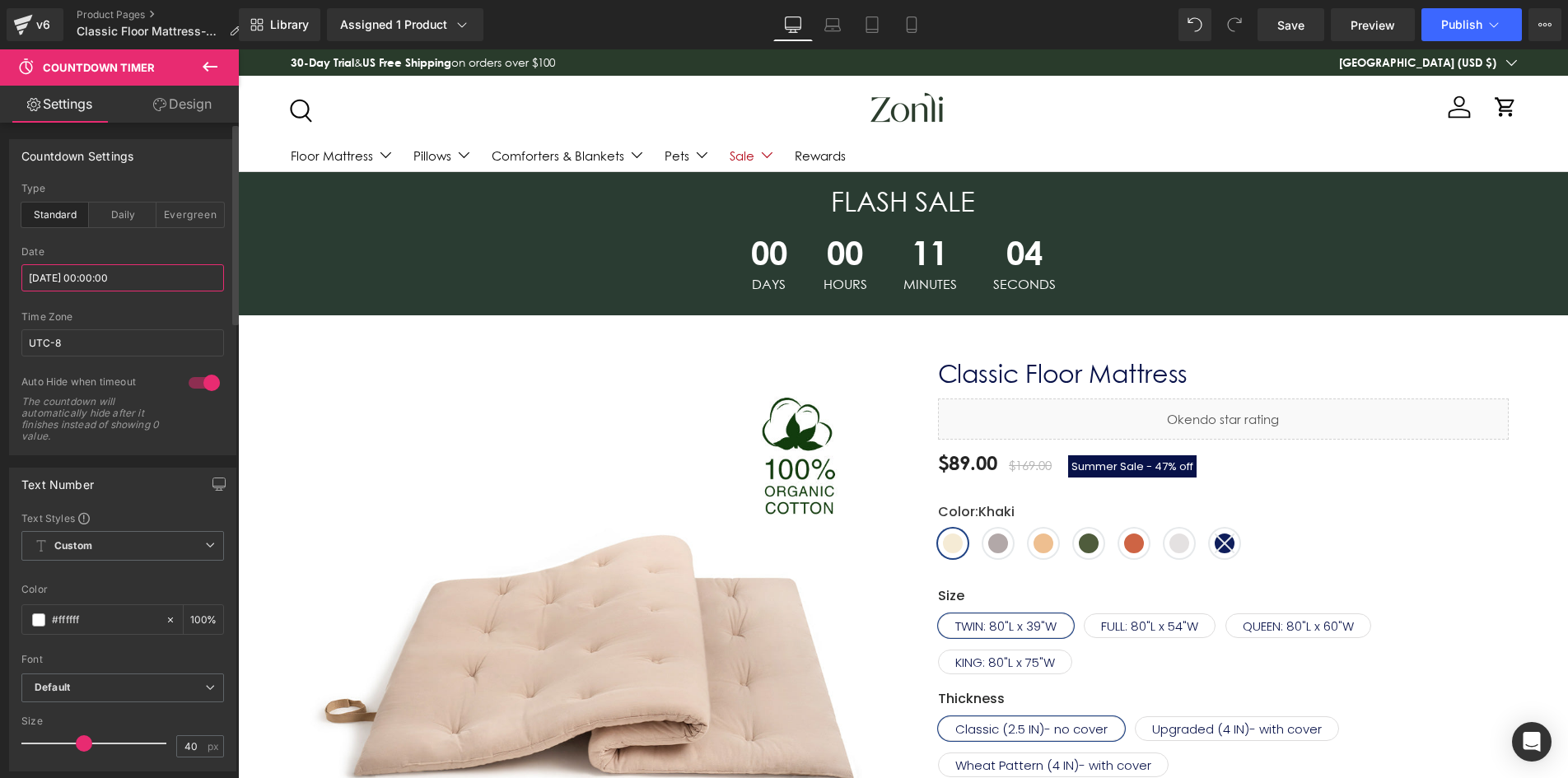
click at [115, 269] on input "[DATE] 00:00:00" at bounding box center [122, 278] width 203 height 27
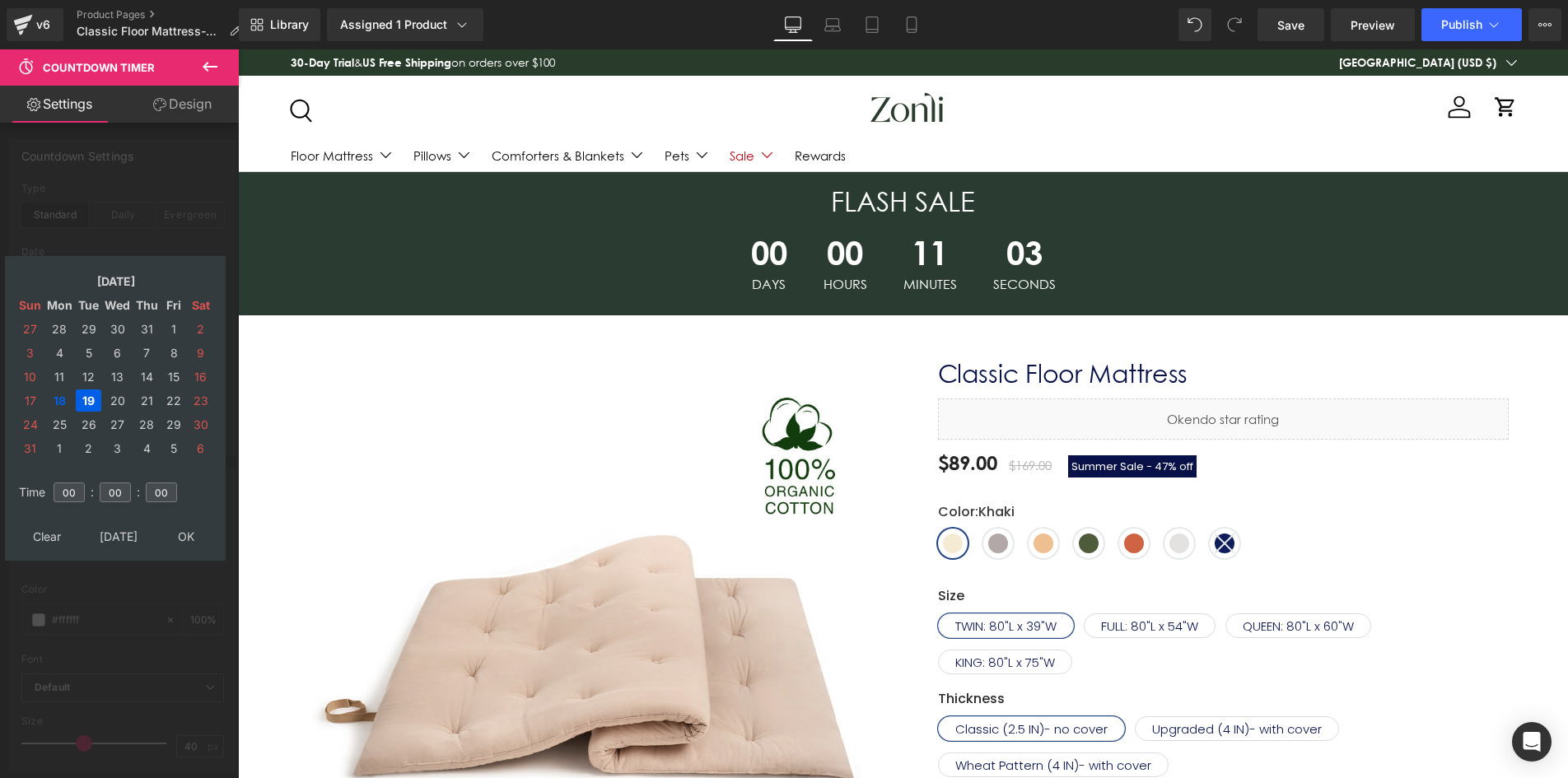
click at [97, 398] on td "19" at bounding box center [88, 401] width 26 height 22
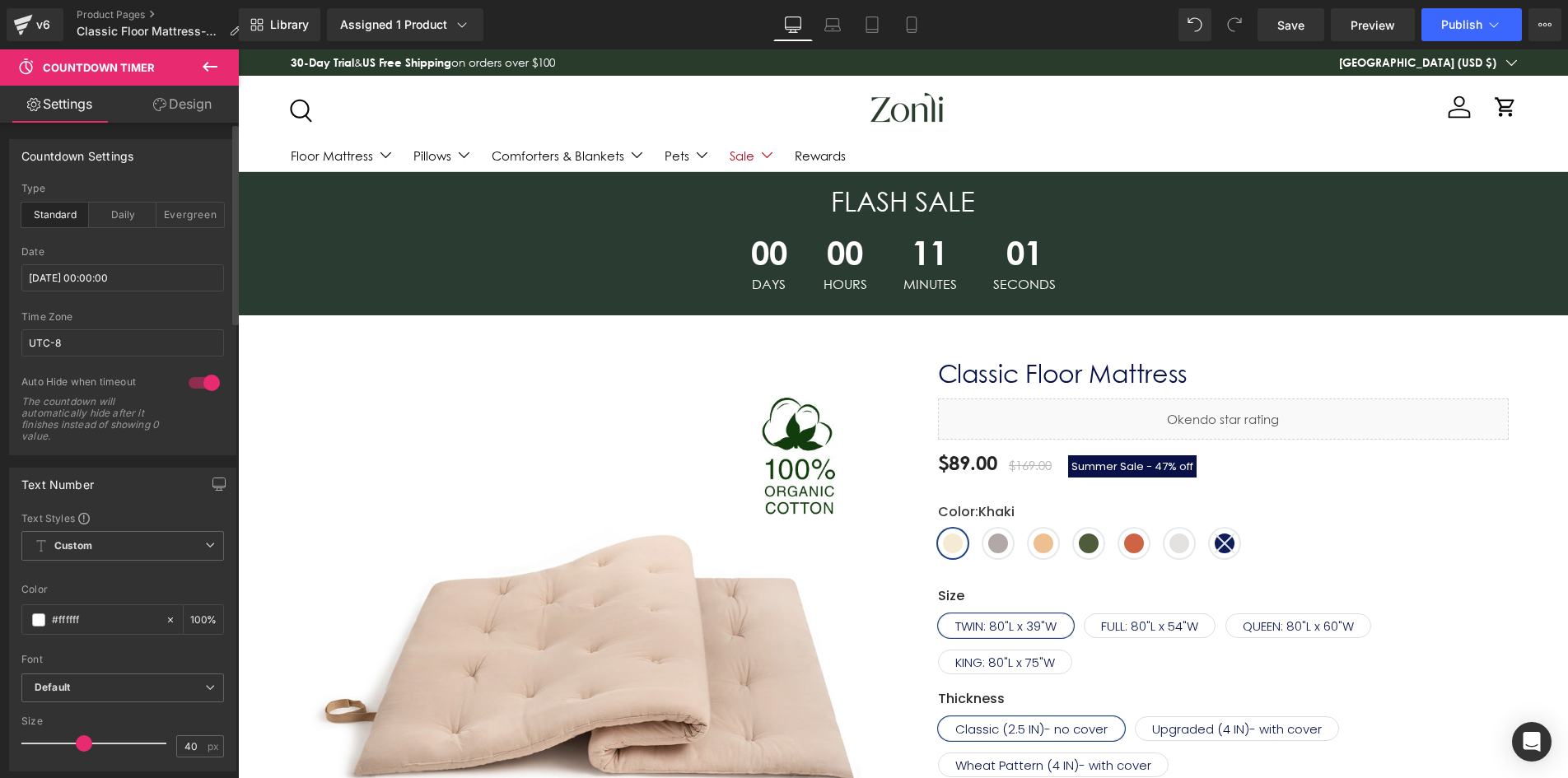
click at [1133, 222] on div "00 Days 00 Hours 11 Minutes 01 Seconds Countdown Timer" at bounding box center [903, 264] width 1330 height 87
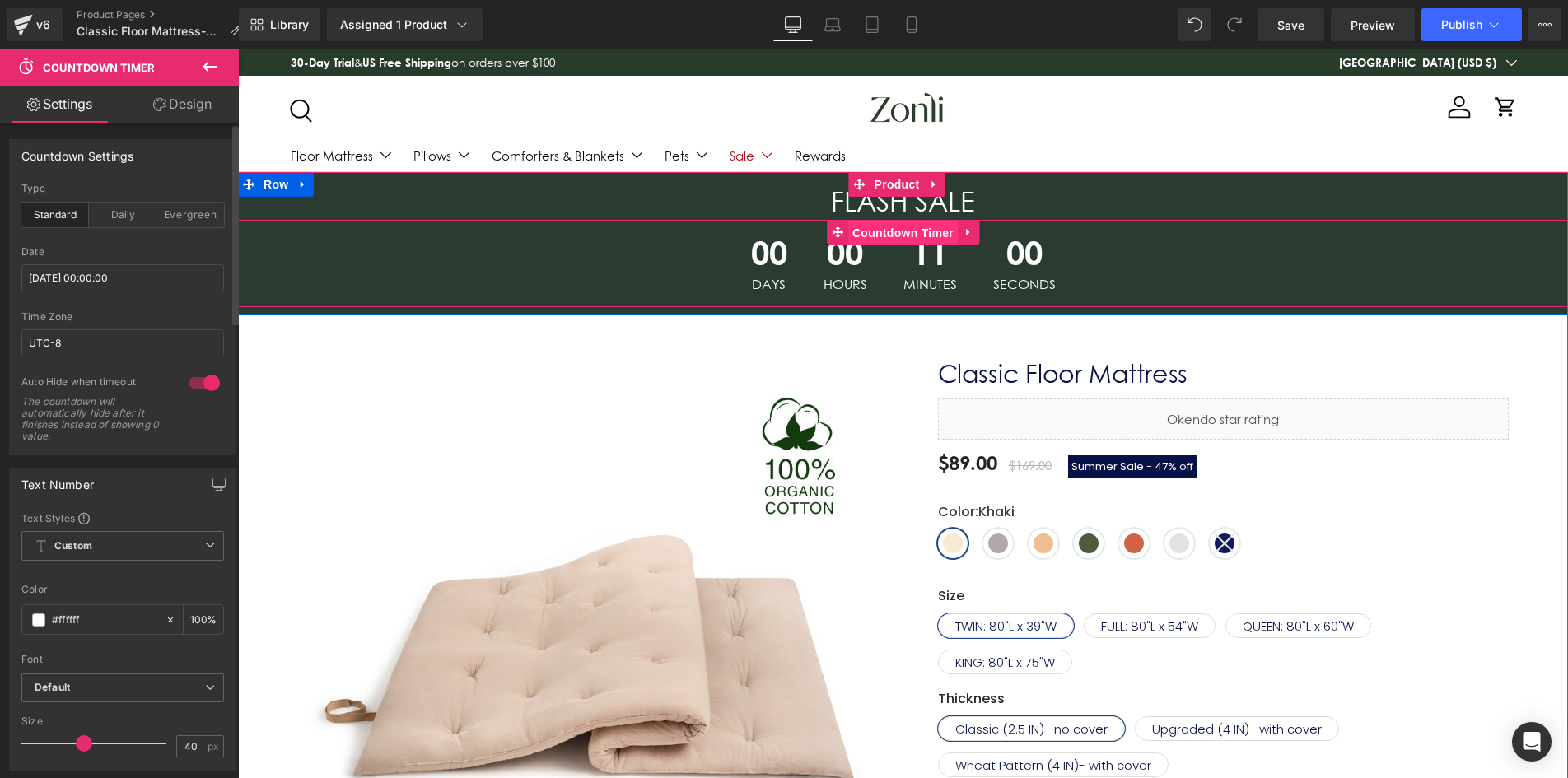
click at [905, 227] on span "Countdown Timer" at bounding box center [903, 233] width 110 height 25
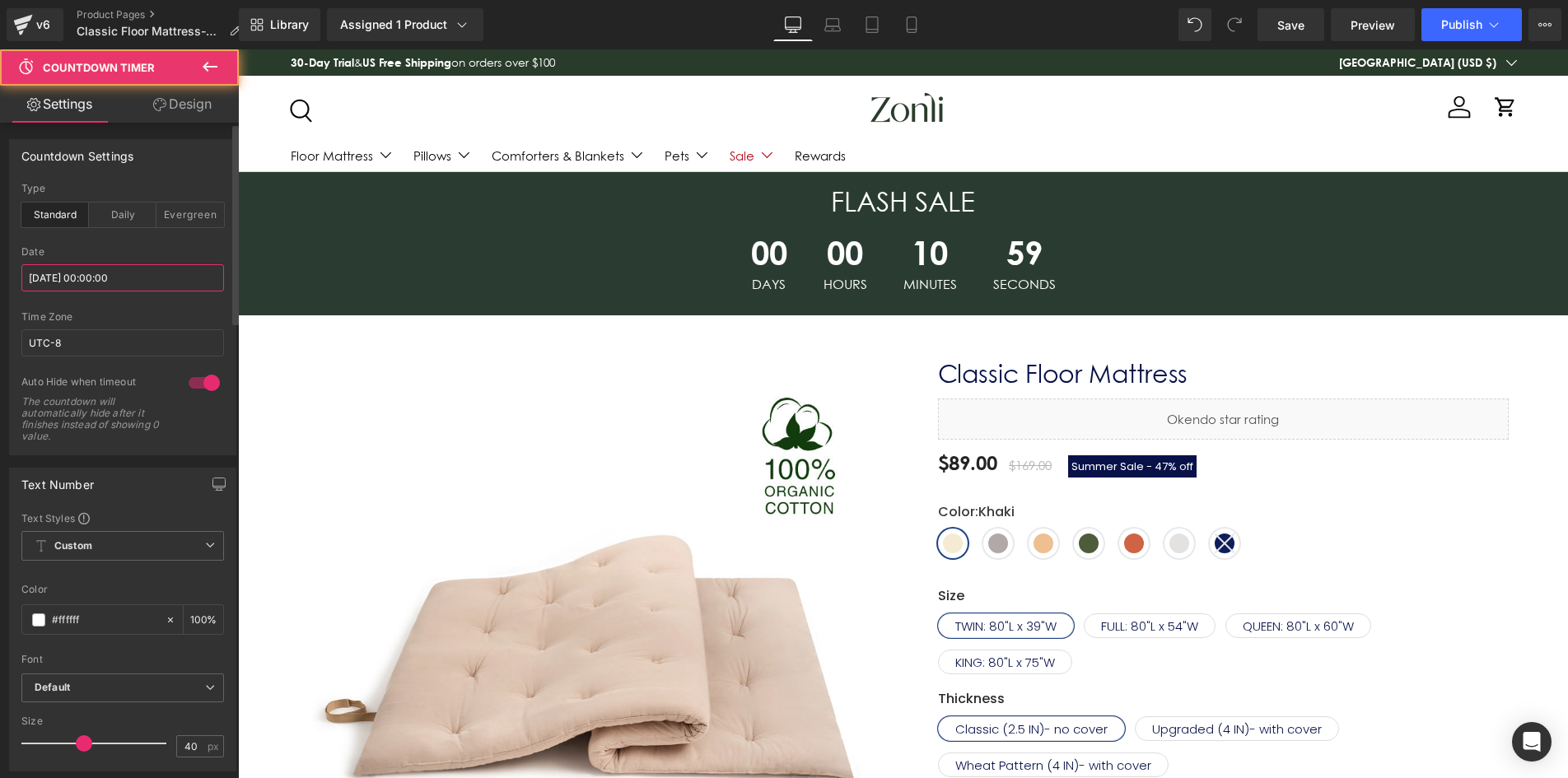
click at [105, 272] on input "[DATE] 00:00:00" at bounding box center [122, 278] width 203 height 27
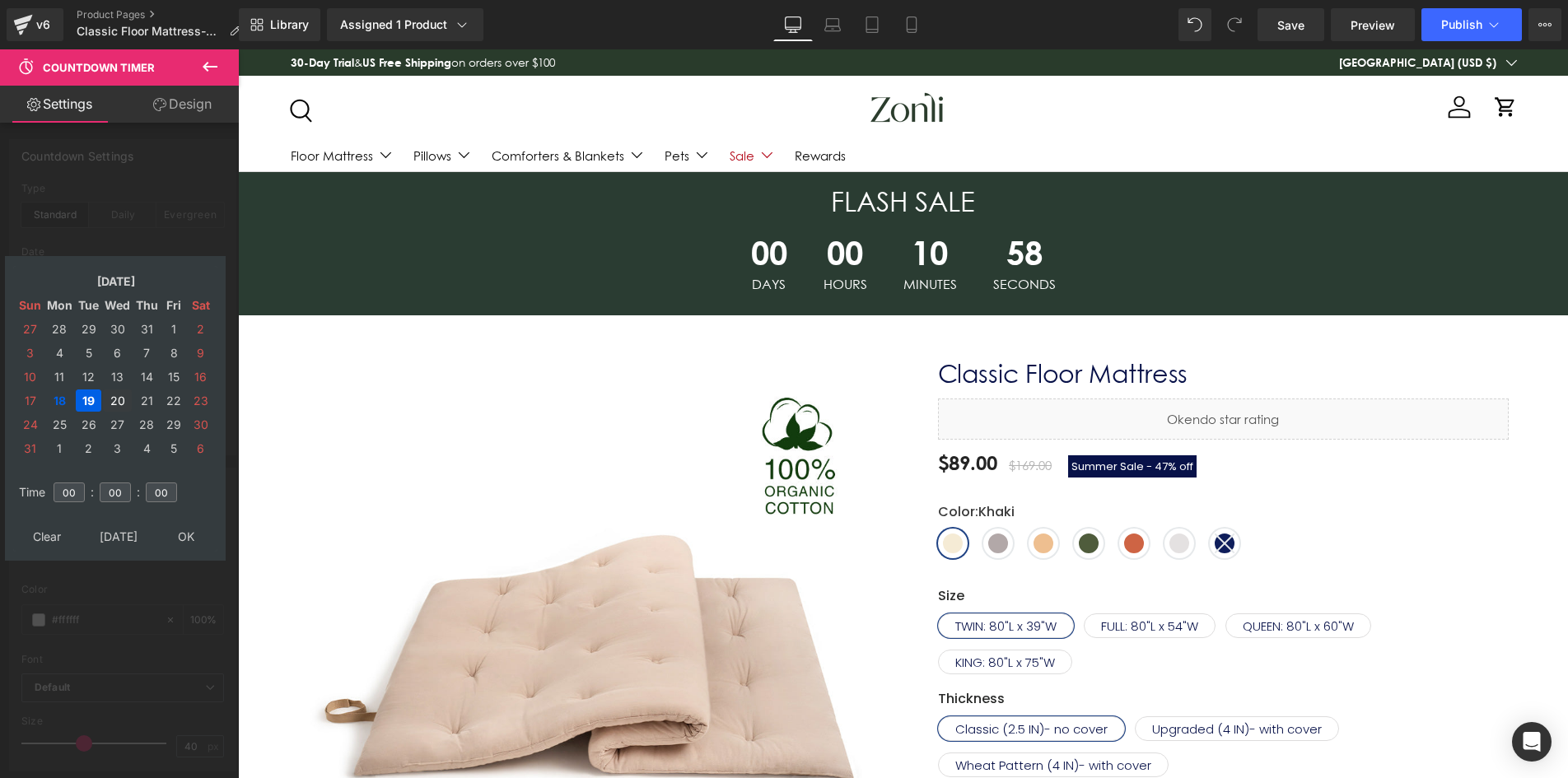
click at [116, 399] on td "20" at bounding box center [117, 401] width 29 height 22
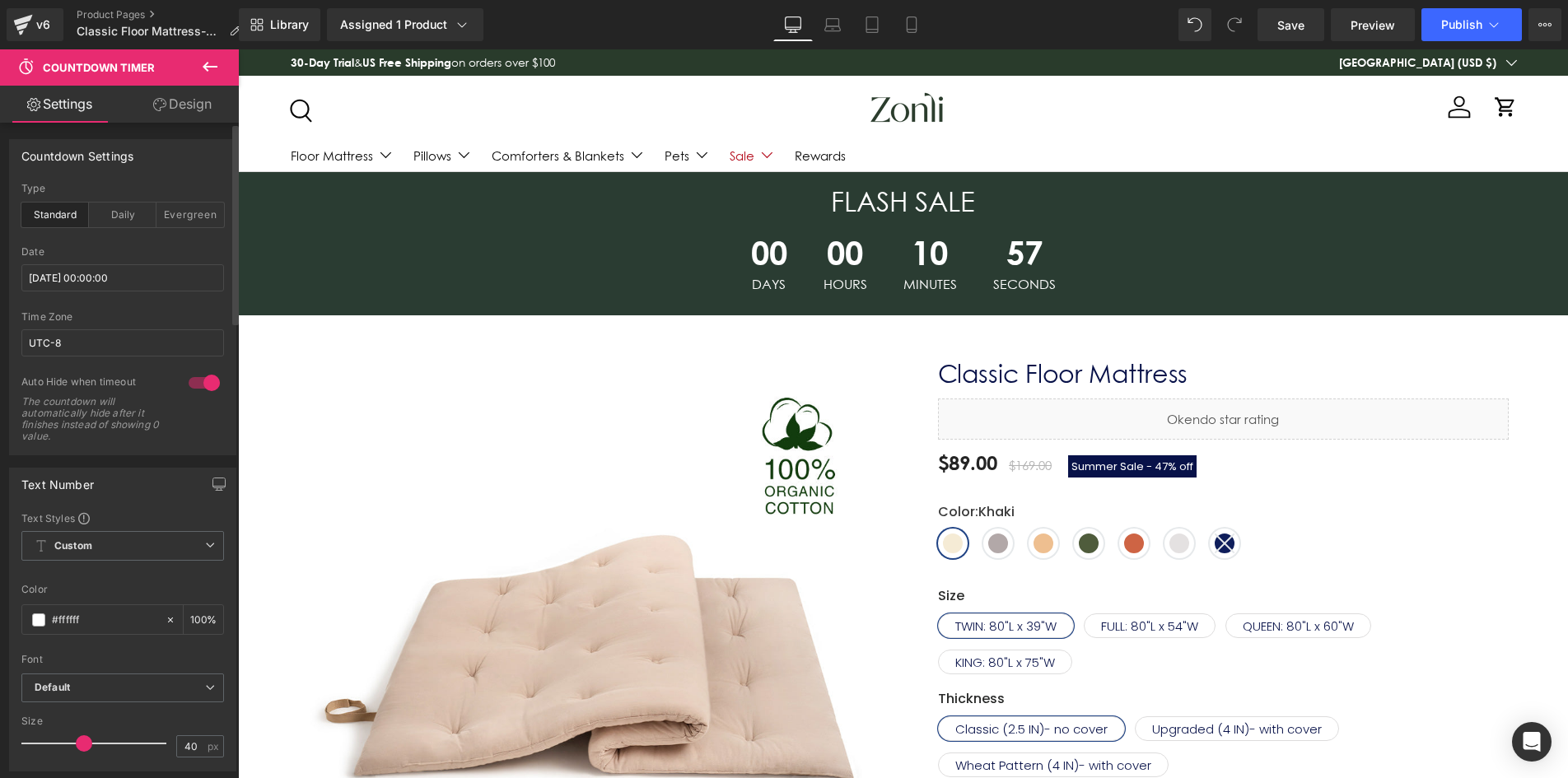
click at [842, 239] on span at bounding box center [850, 232] width 17 height 20
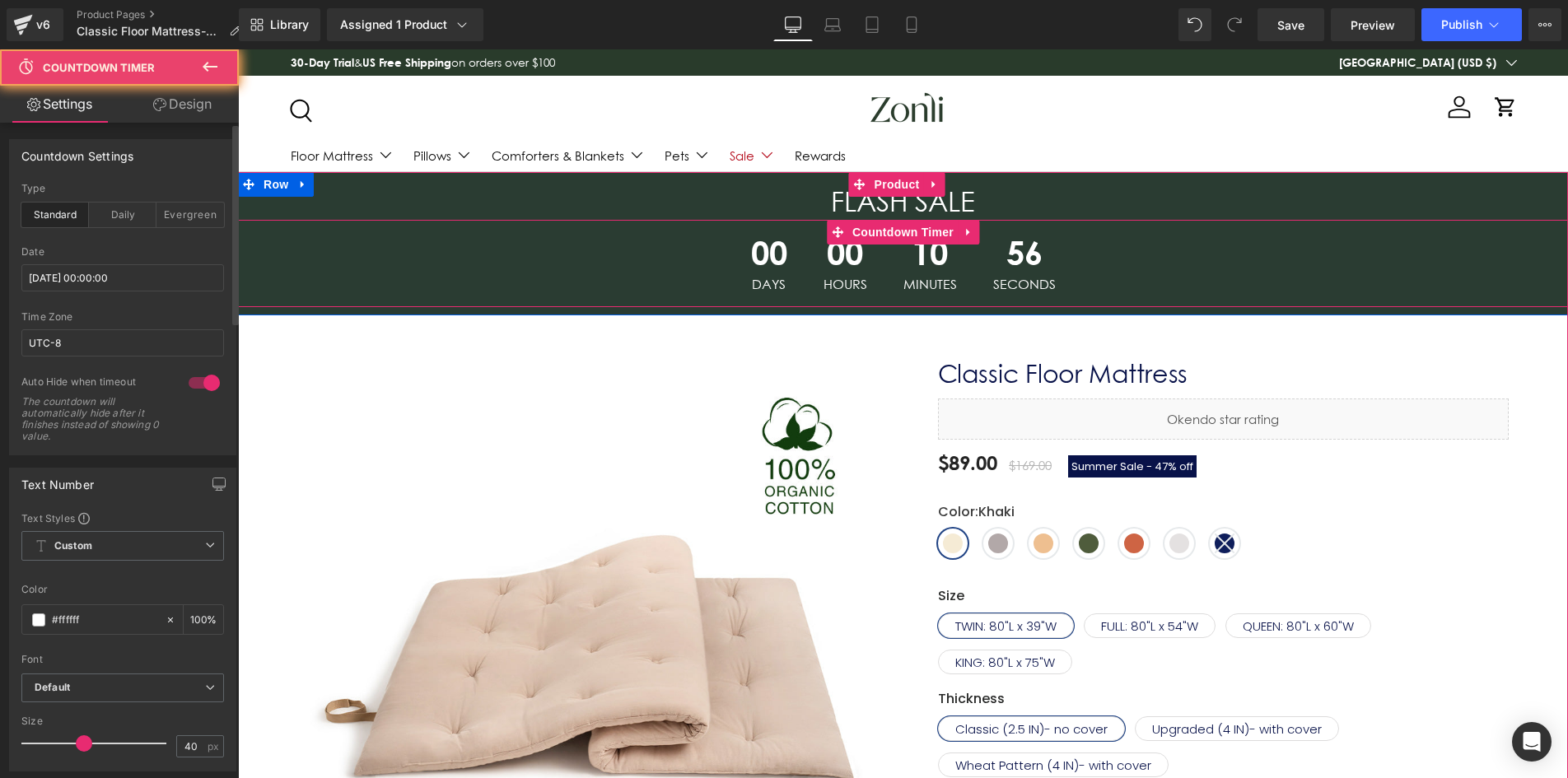
click at [1056, 273] on div "56 Seconds" at bounding box center [1025, 264] width 96 height 87
click at [1151, 240] on div "00 Days 00 Hours 10 Minutes 56 Seconds" at bounding box center [903, 264] width 1330 height 87
click at [915, 228] on span "Countdown Timer" at bounding box center [903, 232] width 110 height 25
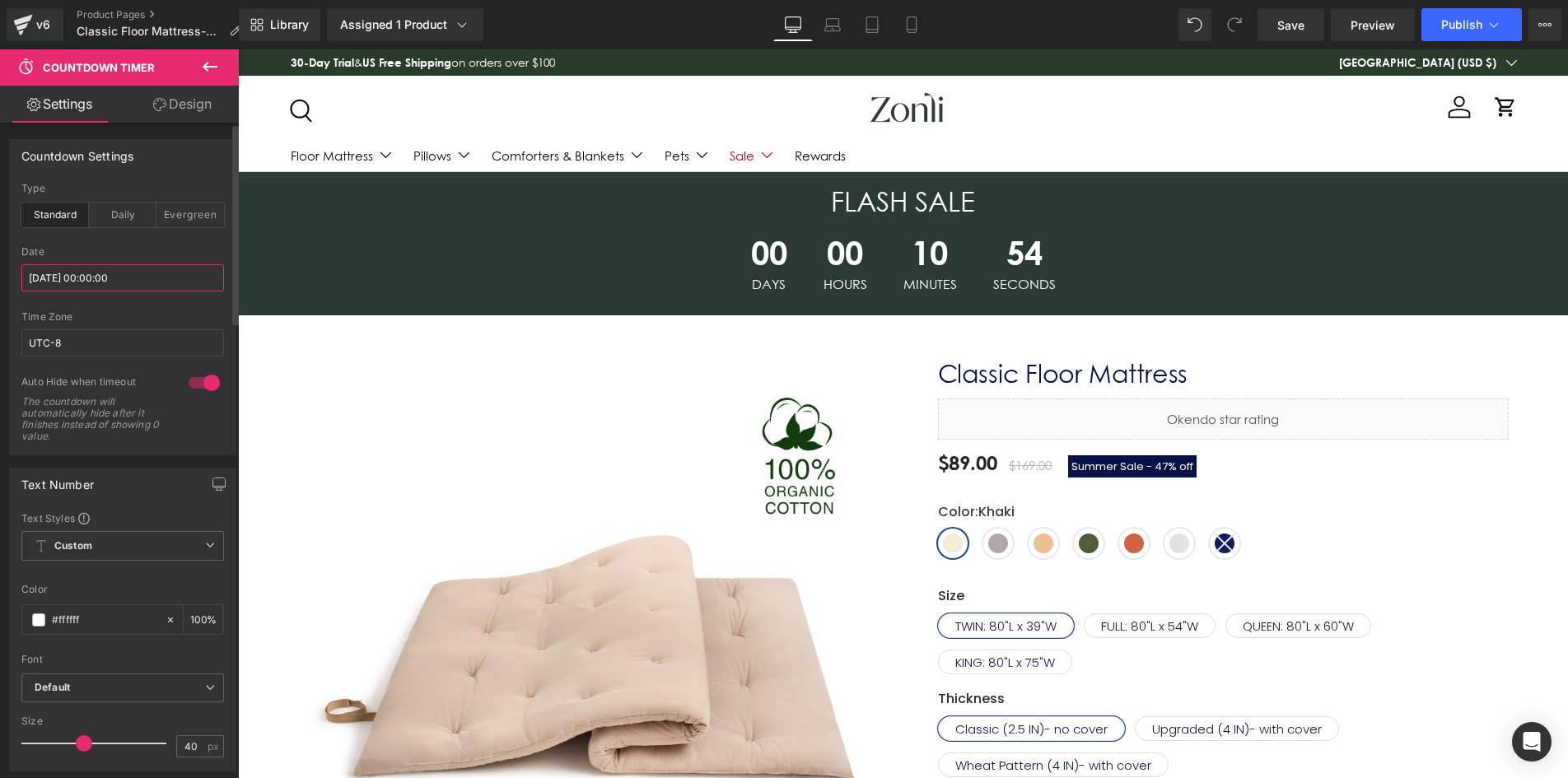
click at [89, 267] on input "[DATE] 00:00:00" at bounding box center [122, 278] width 203 height 27
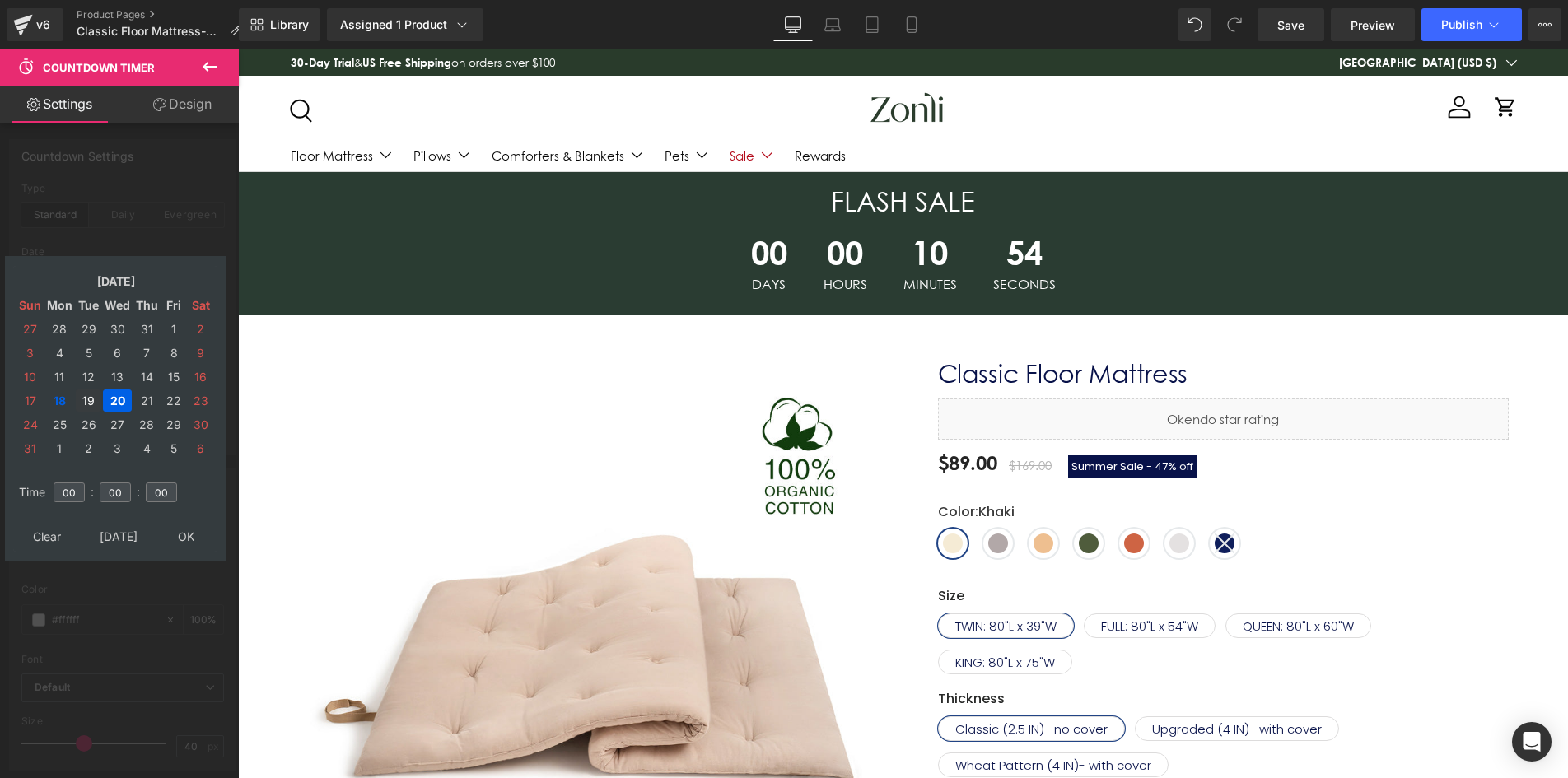
click at [93, 408] on td "19" at bounding box center [88, 401] width 26 height 22
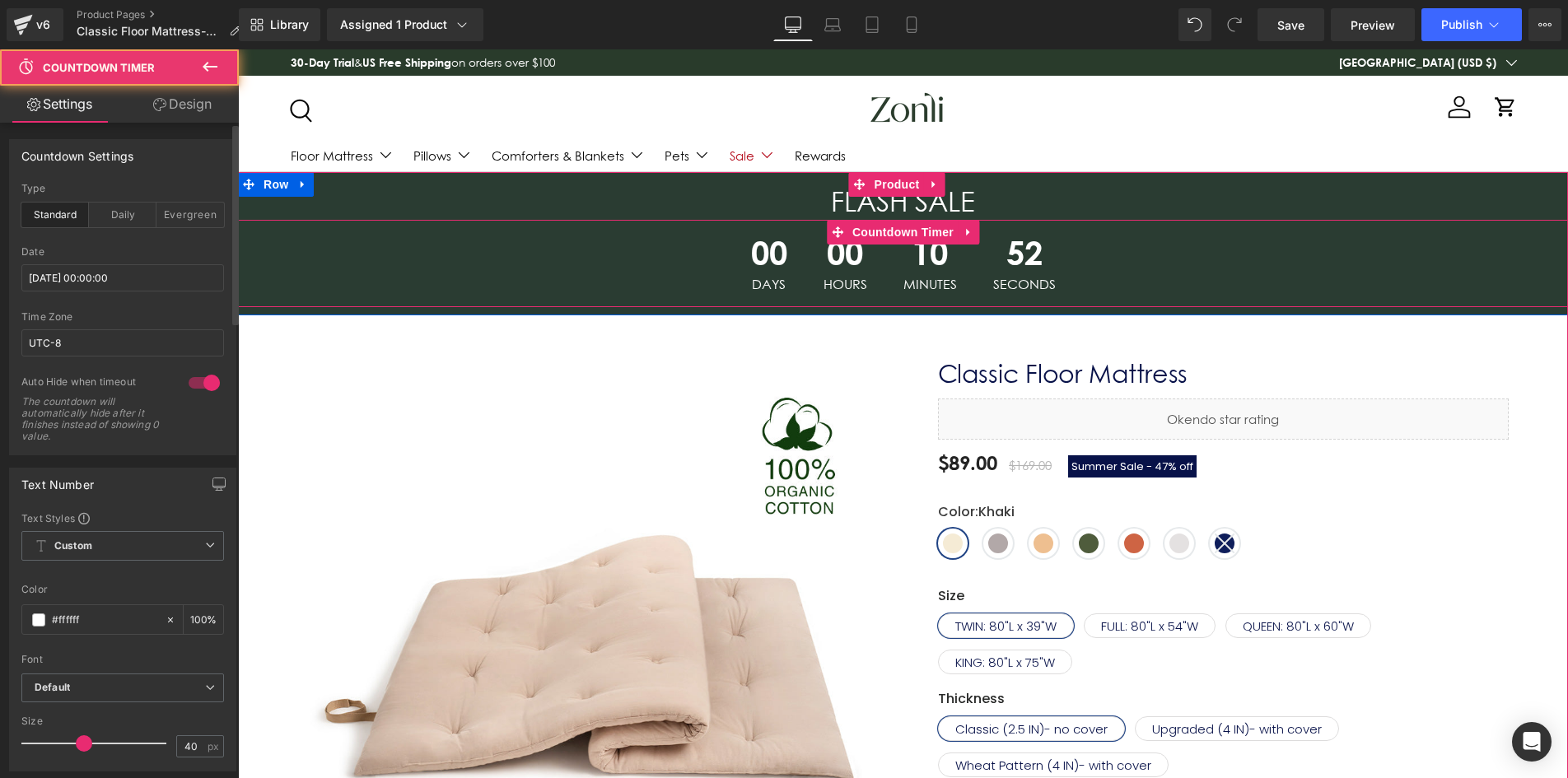
click at [840, 264] on span "00" at bounding box center [845, 257] width 44 height 41
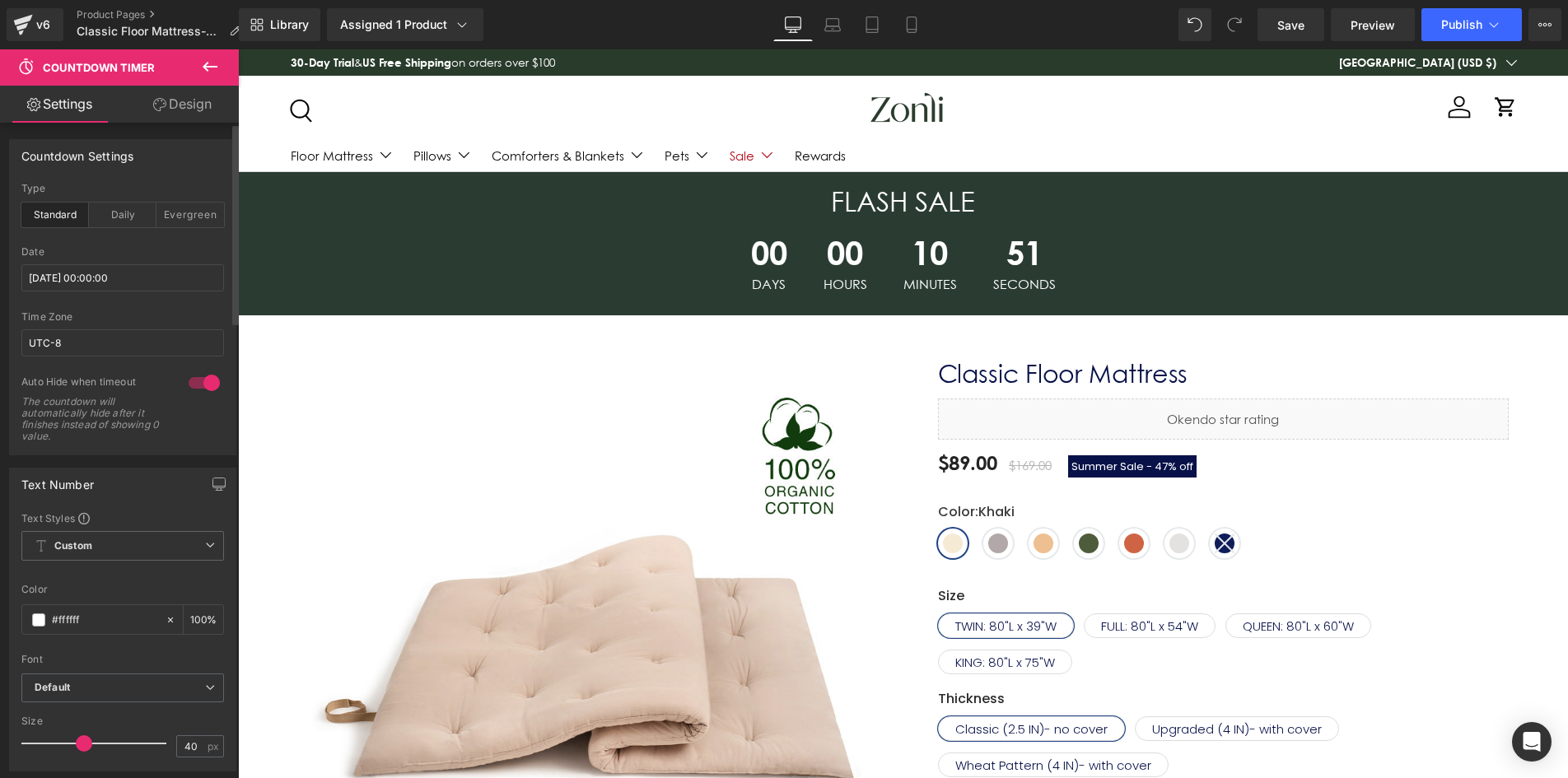
click at [111, 67] on span "Countdown Timer" at bounding box center [98, 67] width 112 height 13
click at [213, 68] on icon at bounding box center [210, 66] width 20 height 20
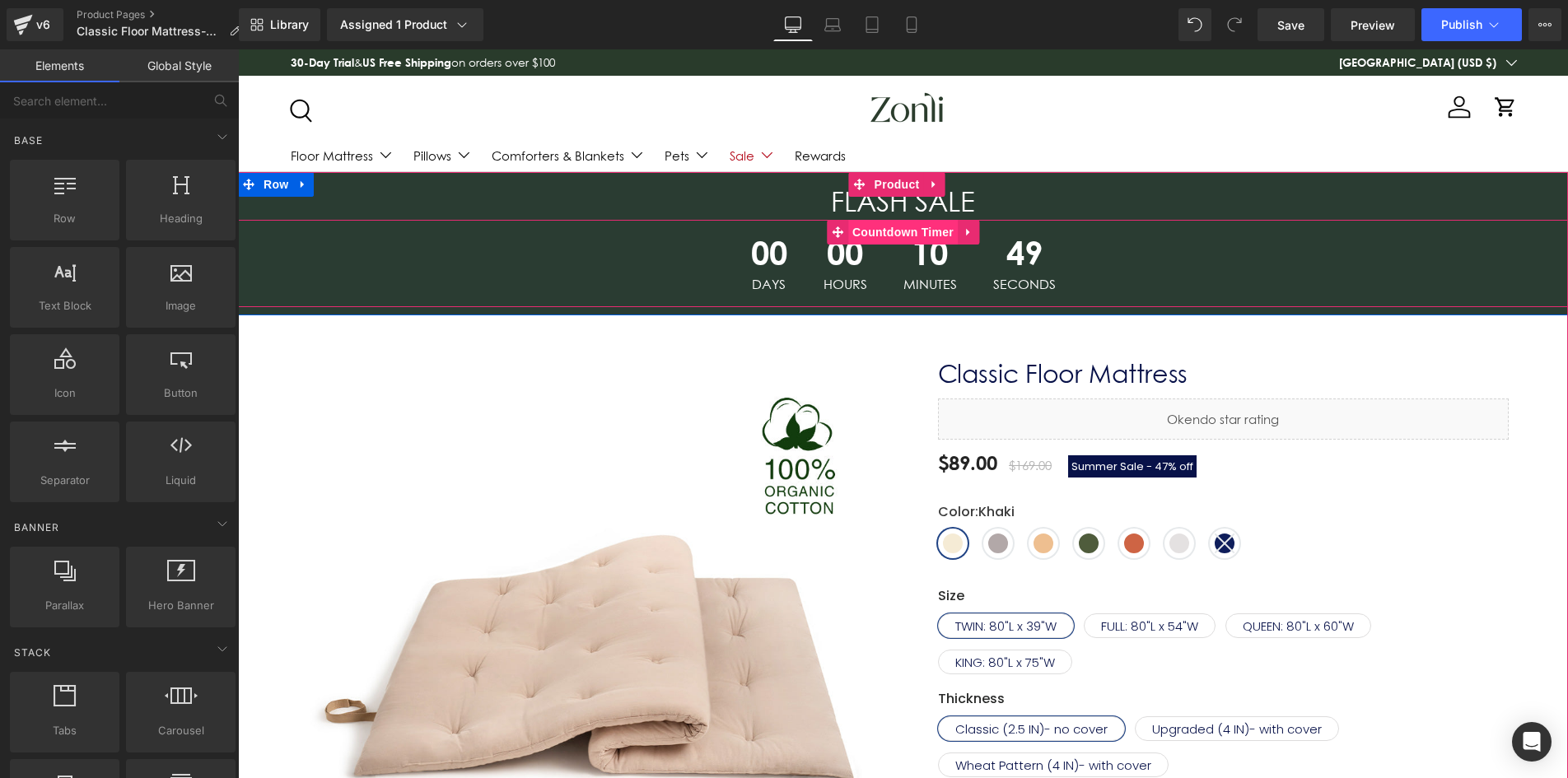
click at [897, 235] on span "Countdown Timer" at bounding box center [903, 232] width 110 height 25
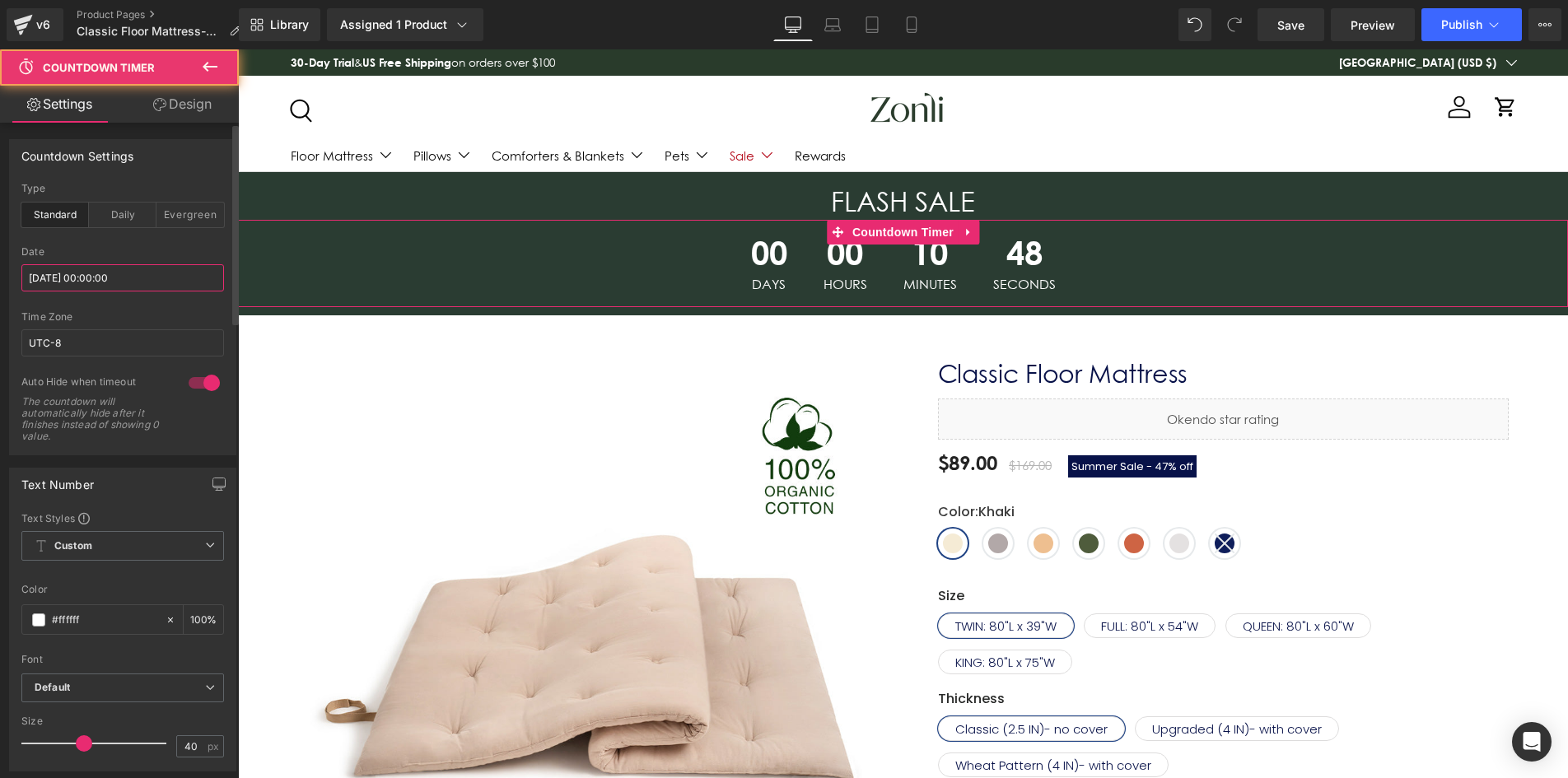
click at [140, 266] on input "[DATE] 00:00:00" at bounding box center [122, 278] width 203 height 27
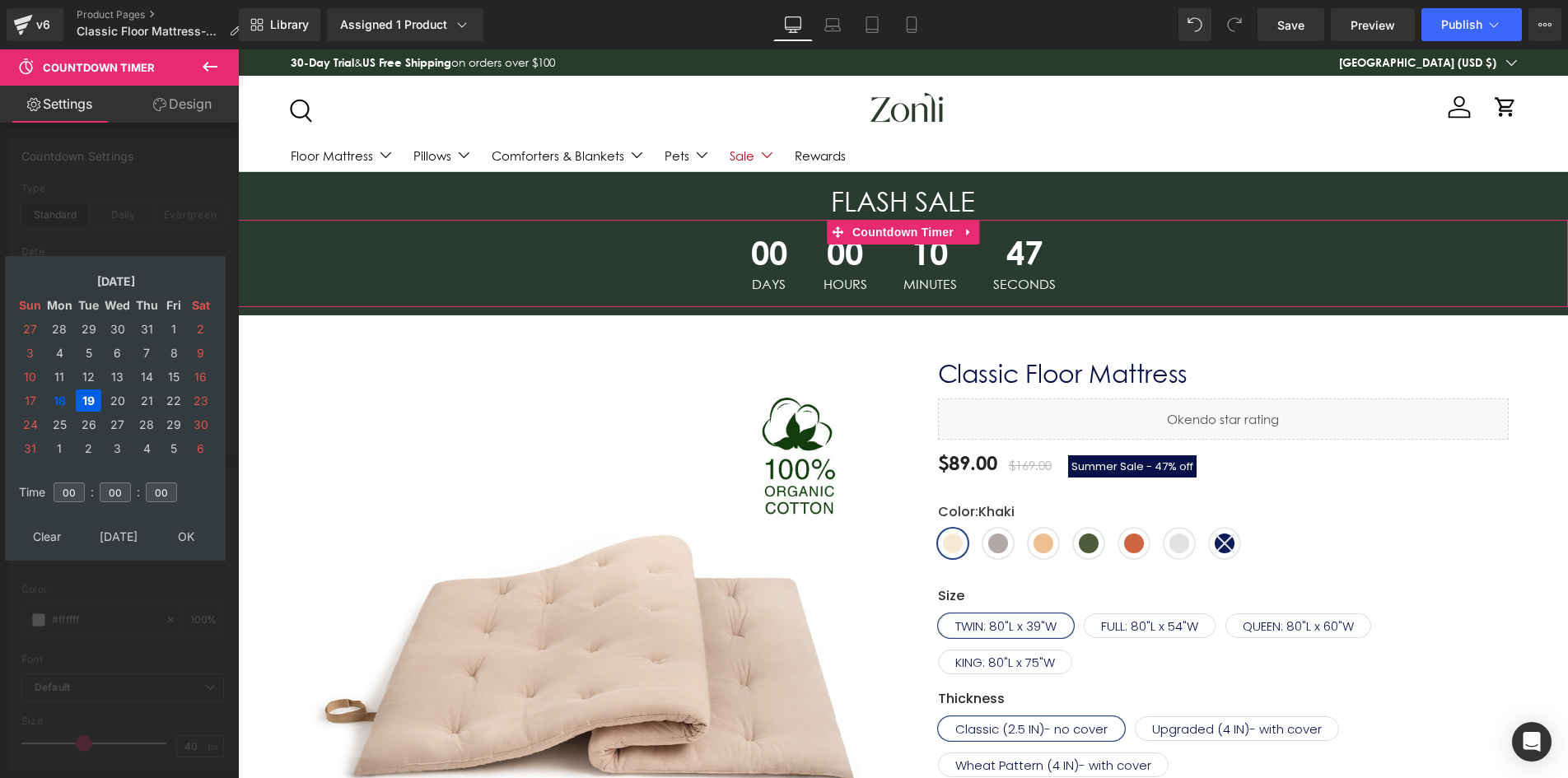
click at [90, 400] on td "19" at bounding box center [88, 401] width 26 height 22
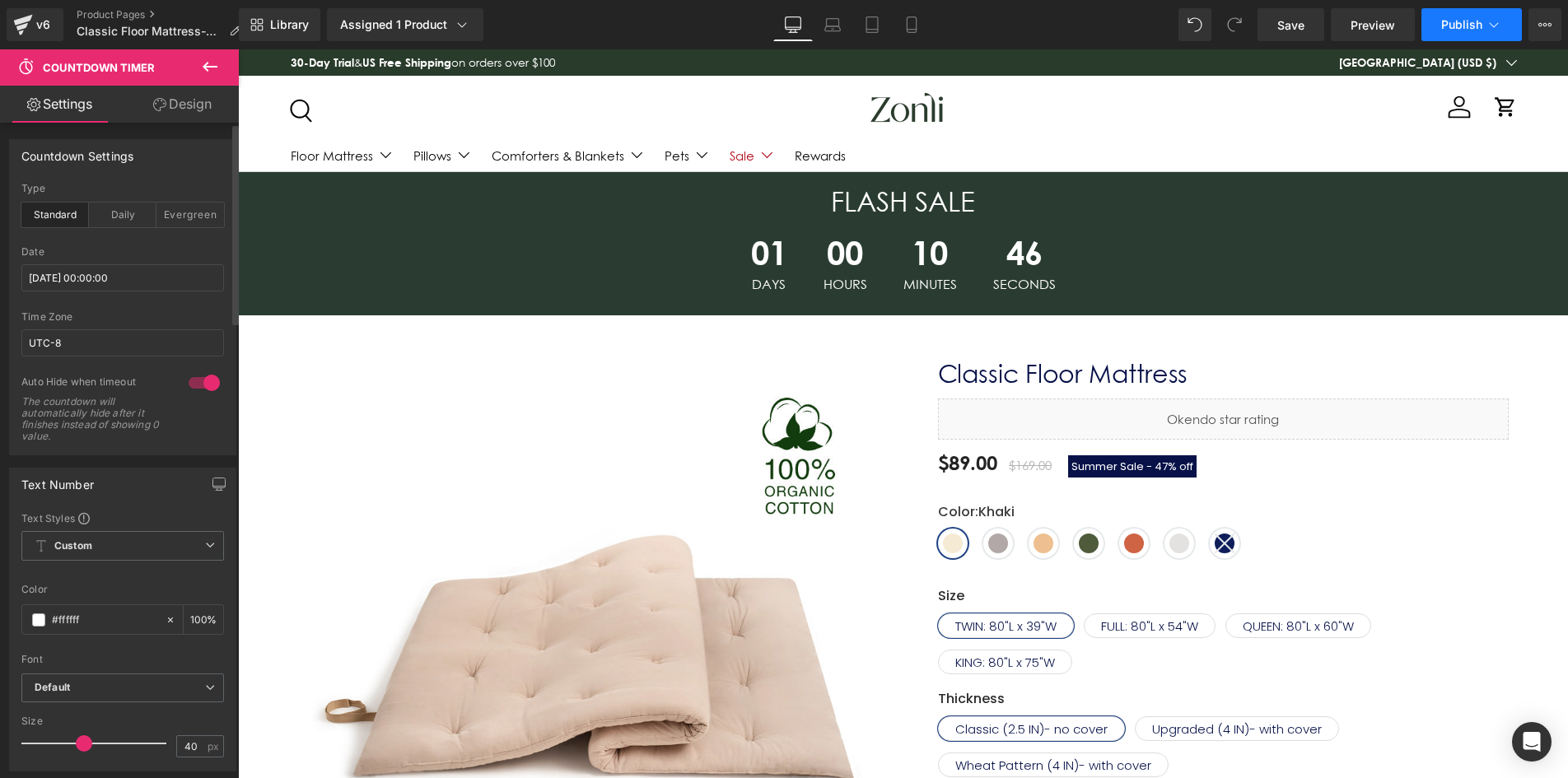
click at [1442, 18] on span "Publish" at bounding box center [1462, 24] width 41 height 13
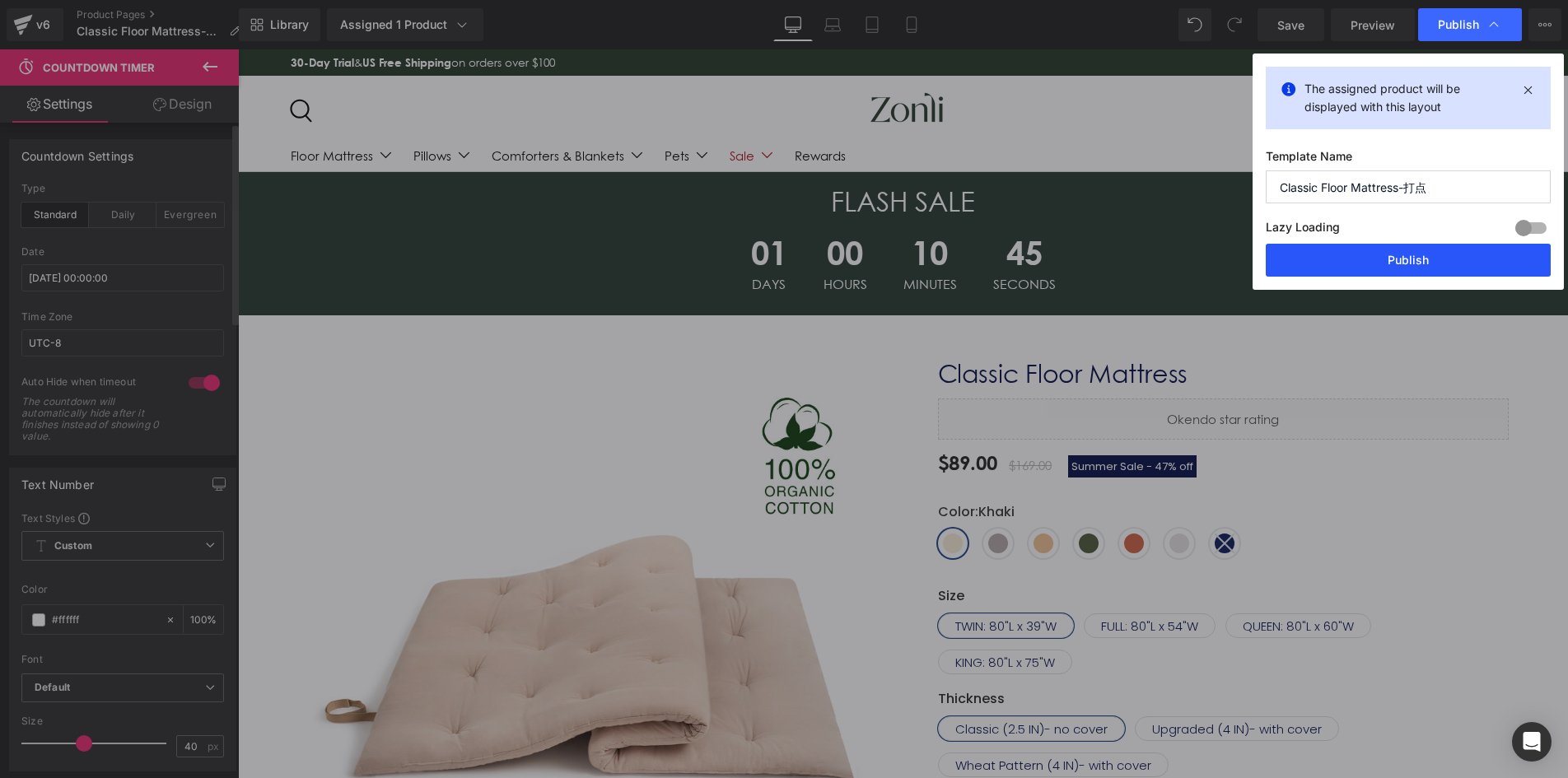
click at [1404, 247] on button "Publish" at bounding box center [1408, 260] width 285 height 33
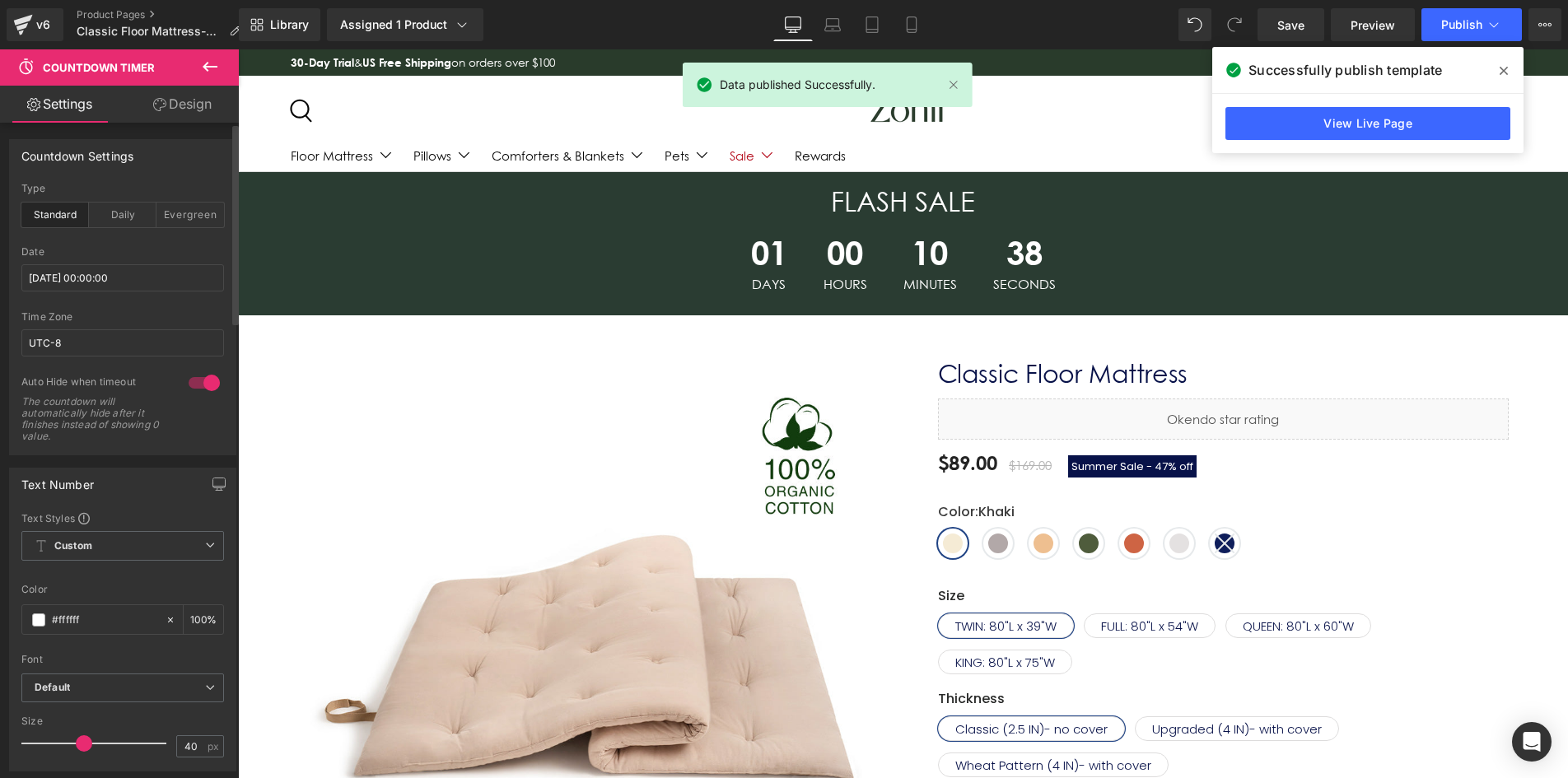
click at [1500, 68] on icon at bounding box center [1504, 71] width 9 height 9
